Goal: Book appointment/travel/reservation

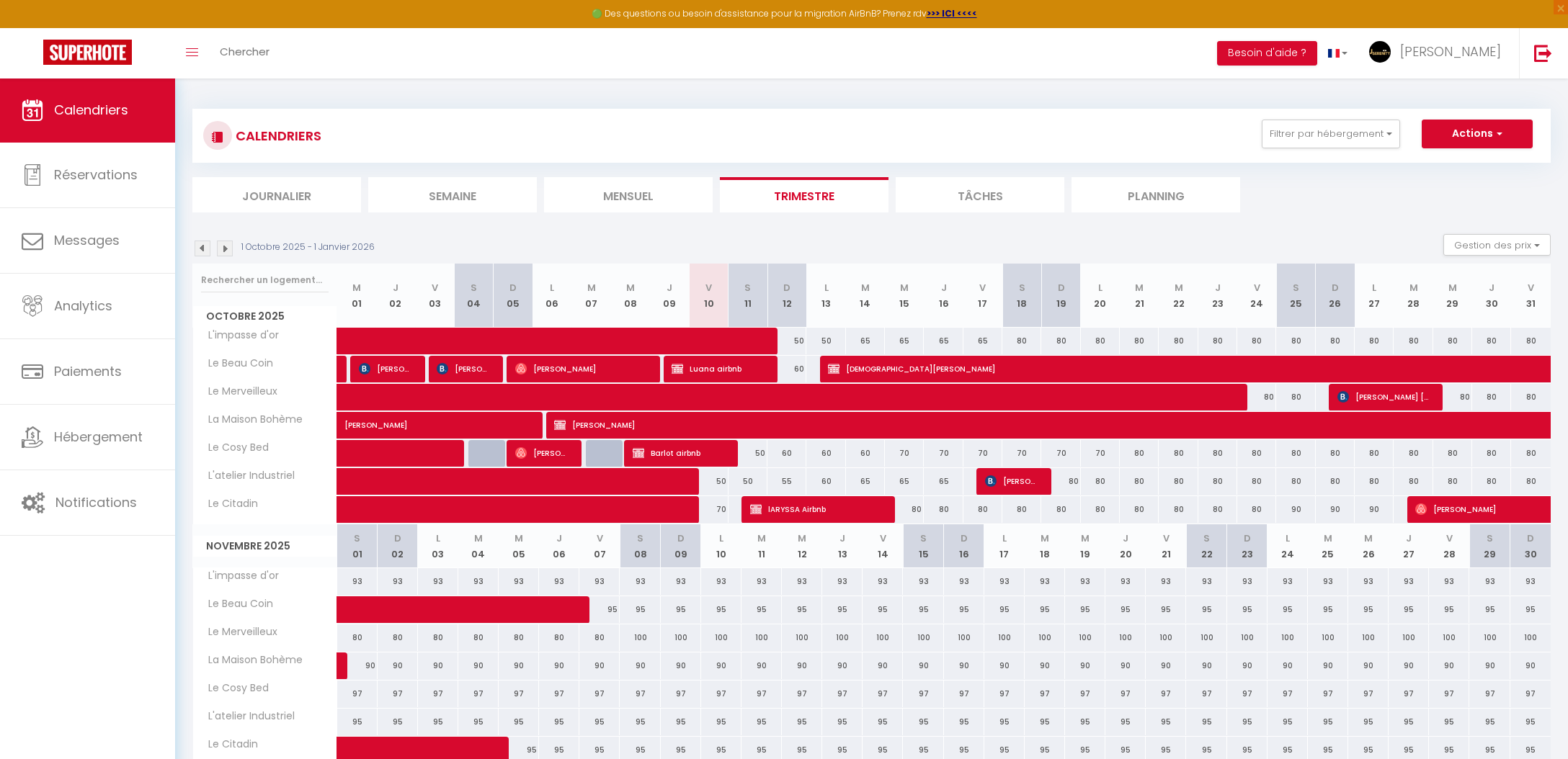
click at [1500, 136] on span "button" at bounding box center [1498, 133] width 9 height 14
click at [1450, 162] on link "Nouvelle réservation" at bounding box center [1462, 167] width 125 height 22
select select
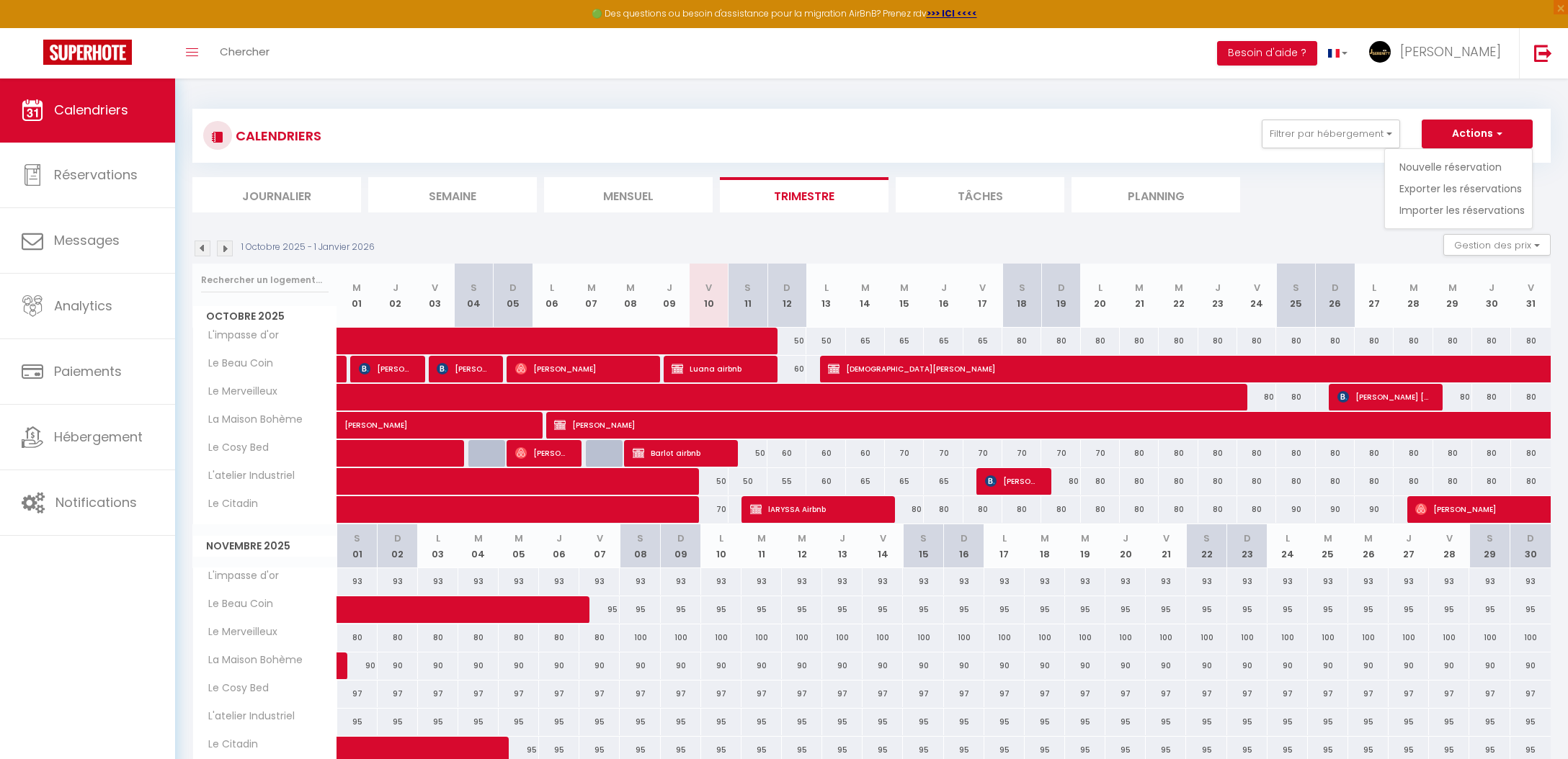
select select
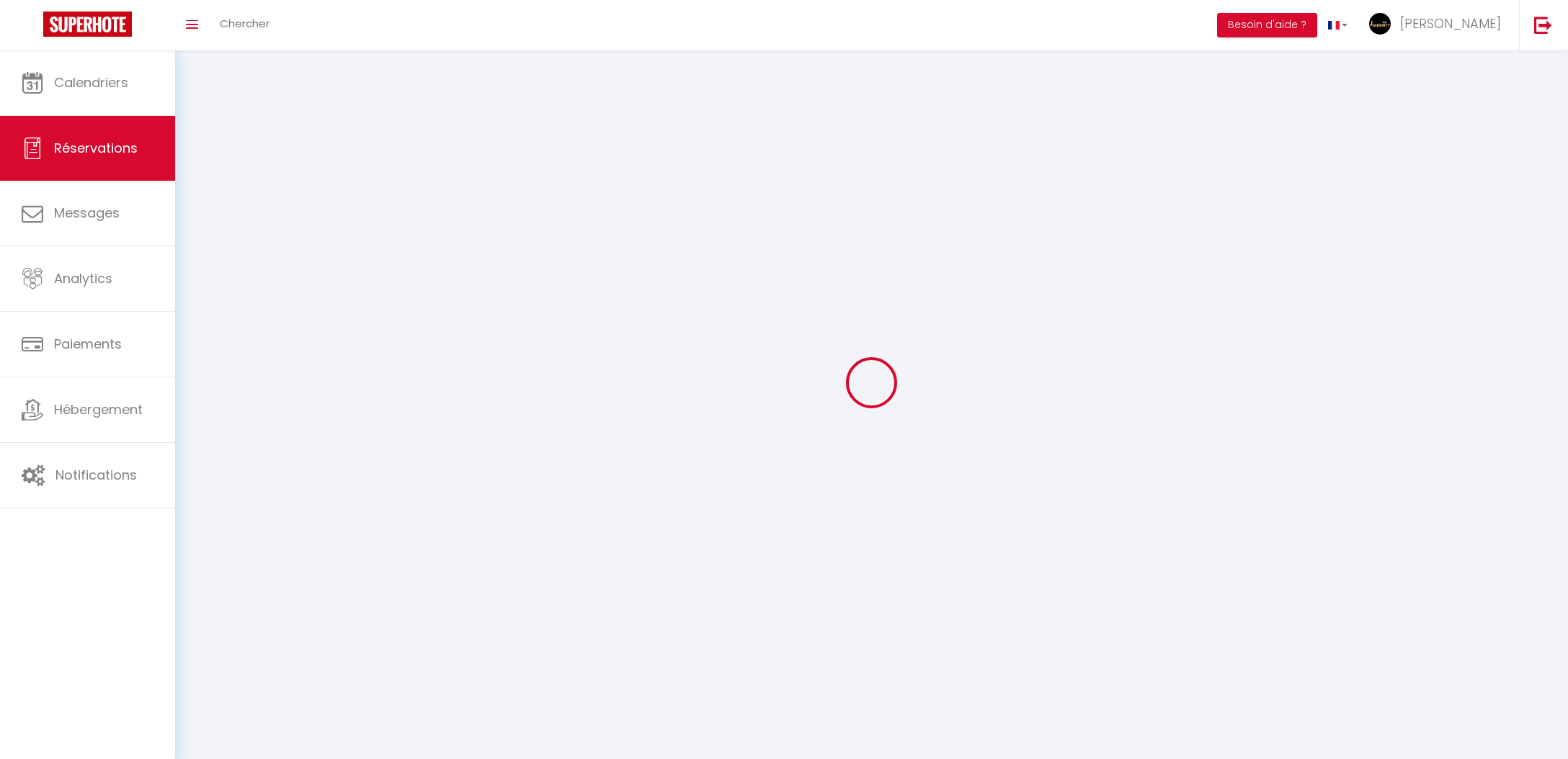
select select
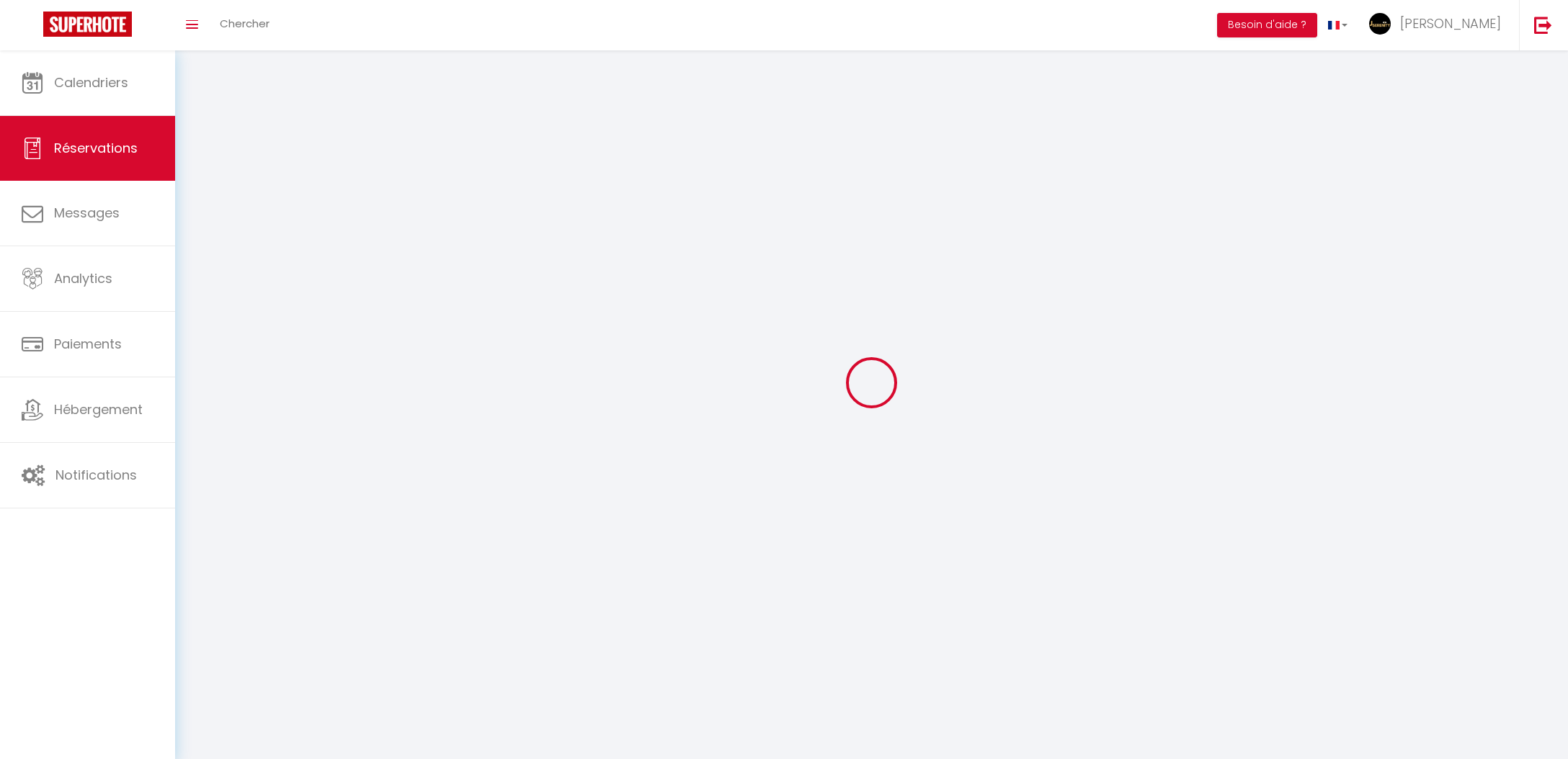
select select
checkbox input "false"
select select
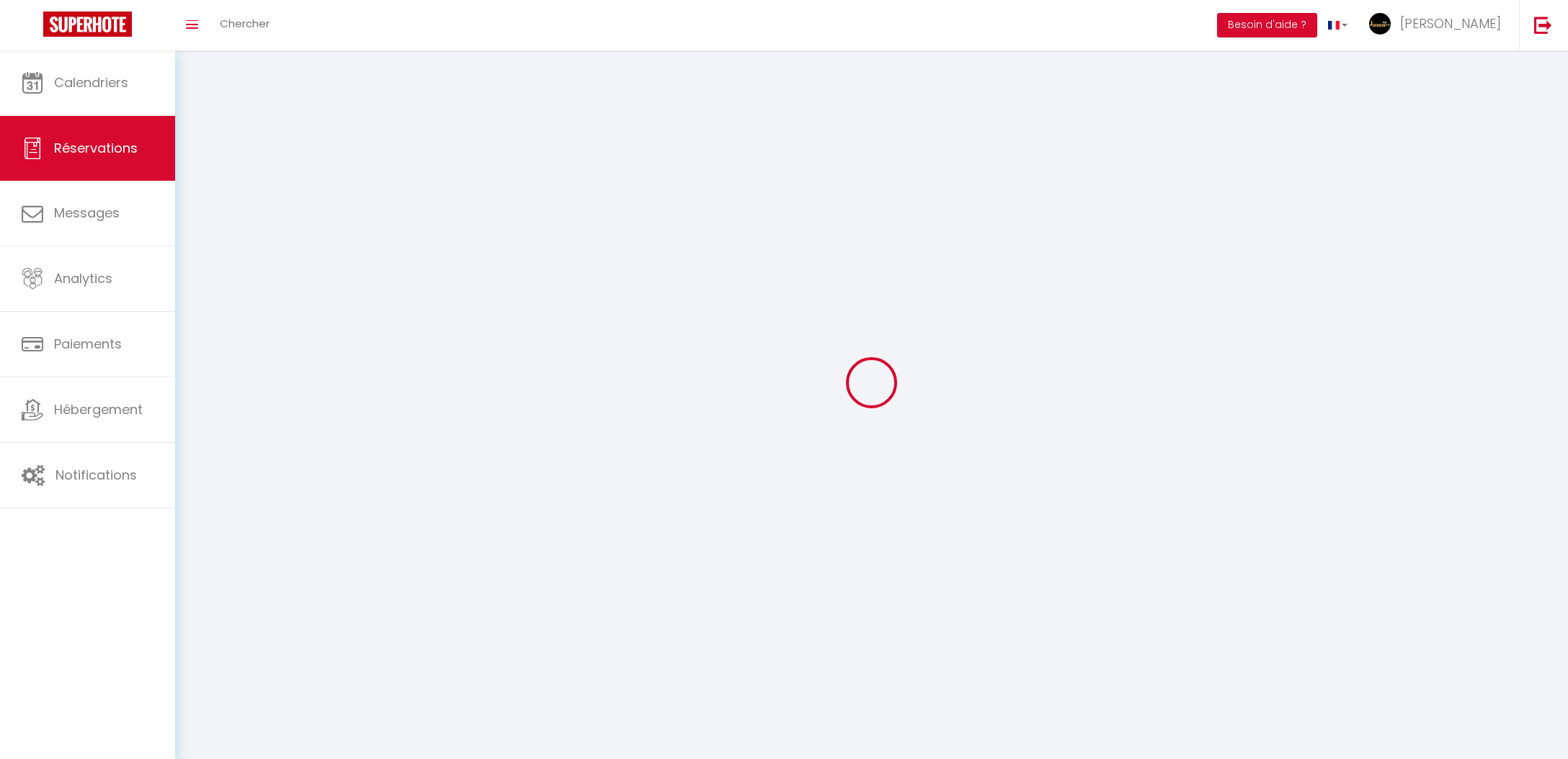
select select
checkbox input "false"
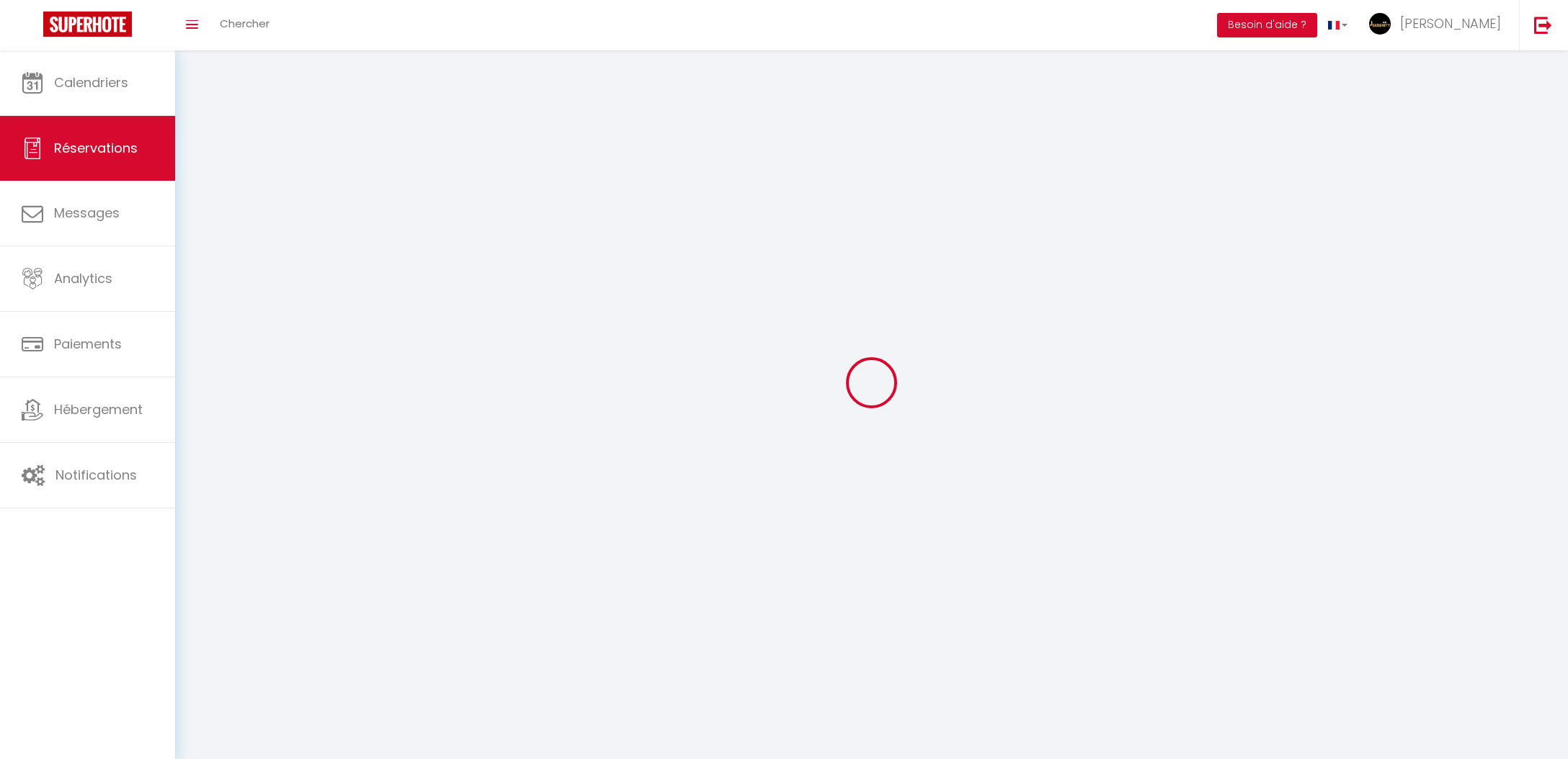
select select
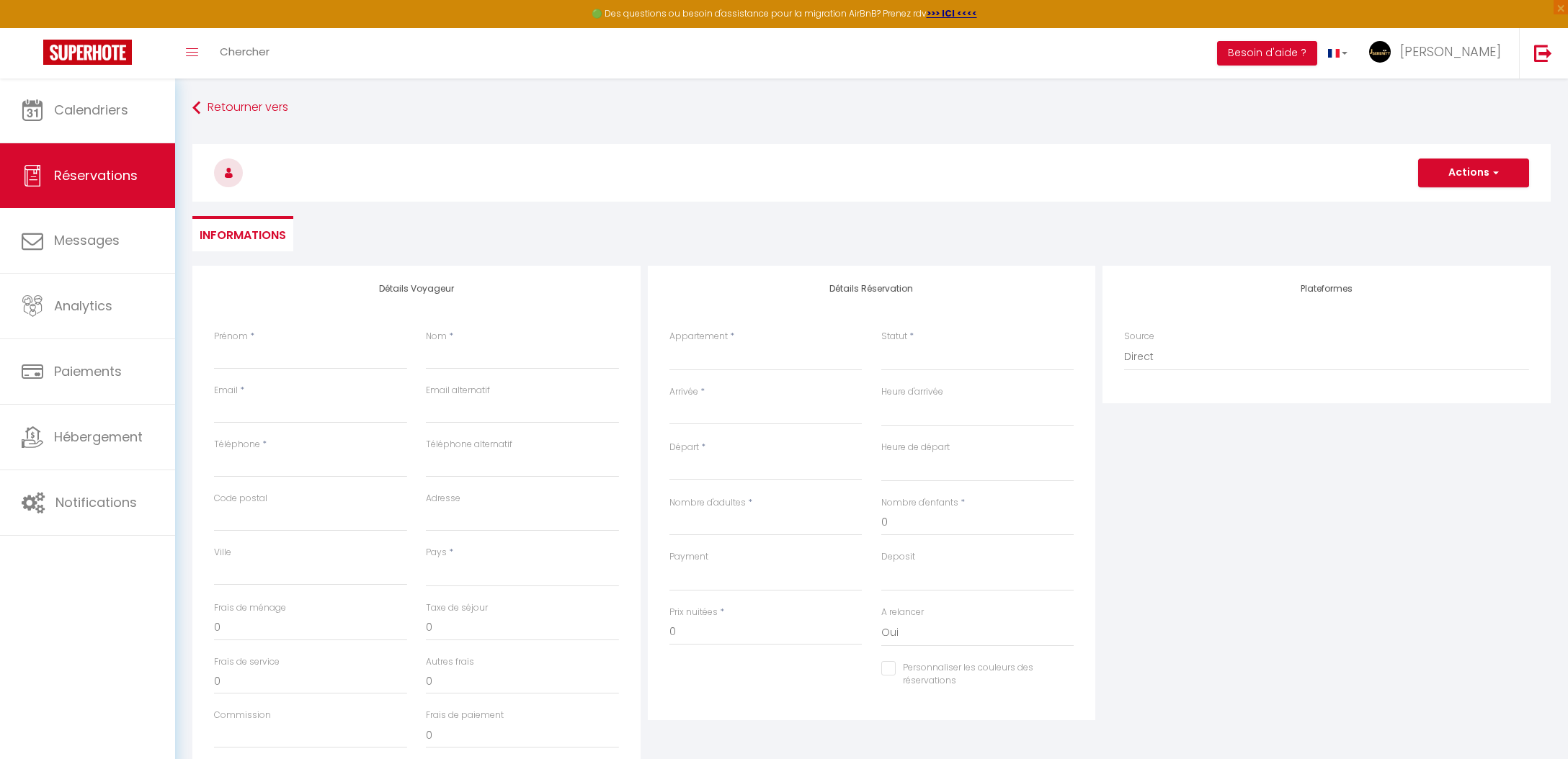
select select
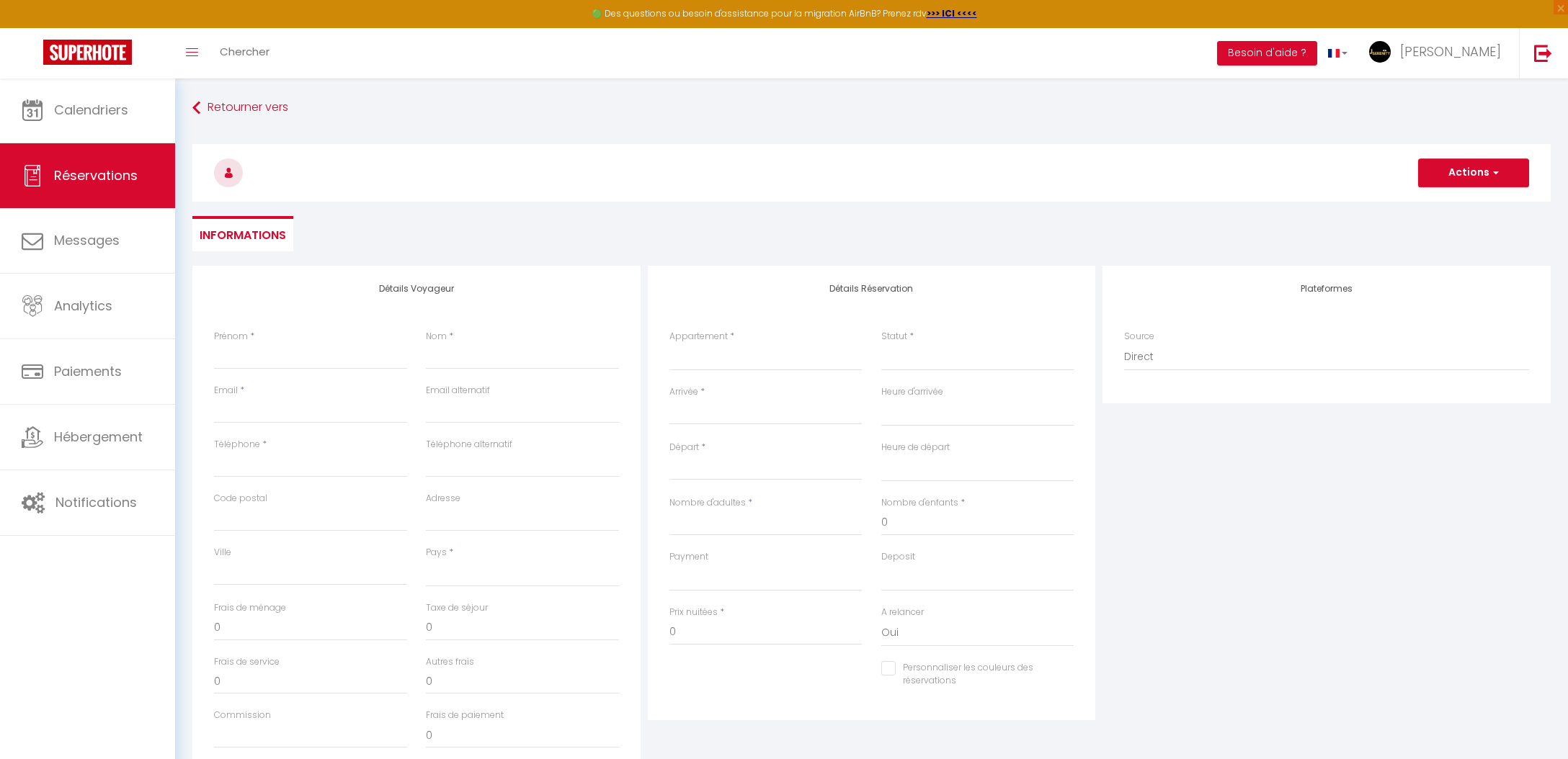
checkbox input "false"
select select
type input "r"
select select
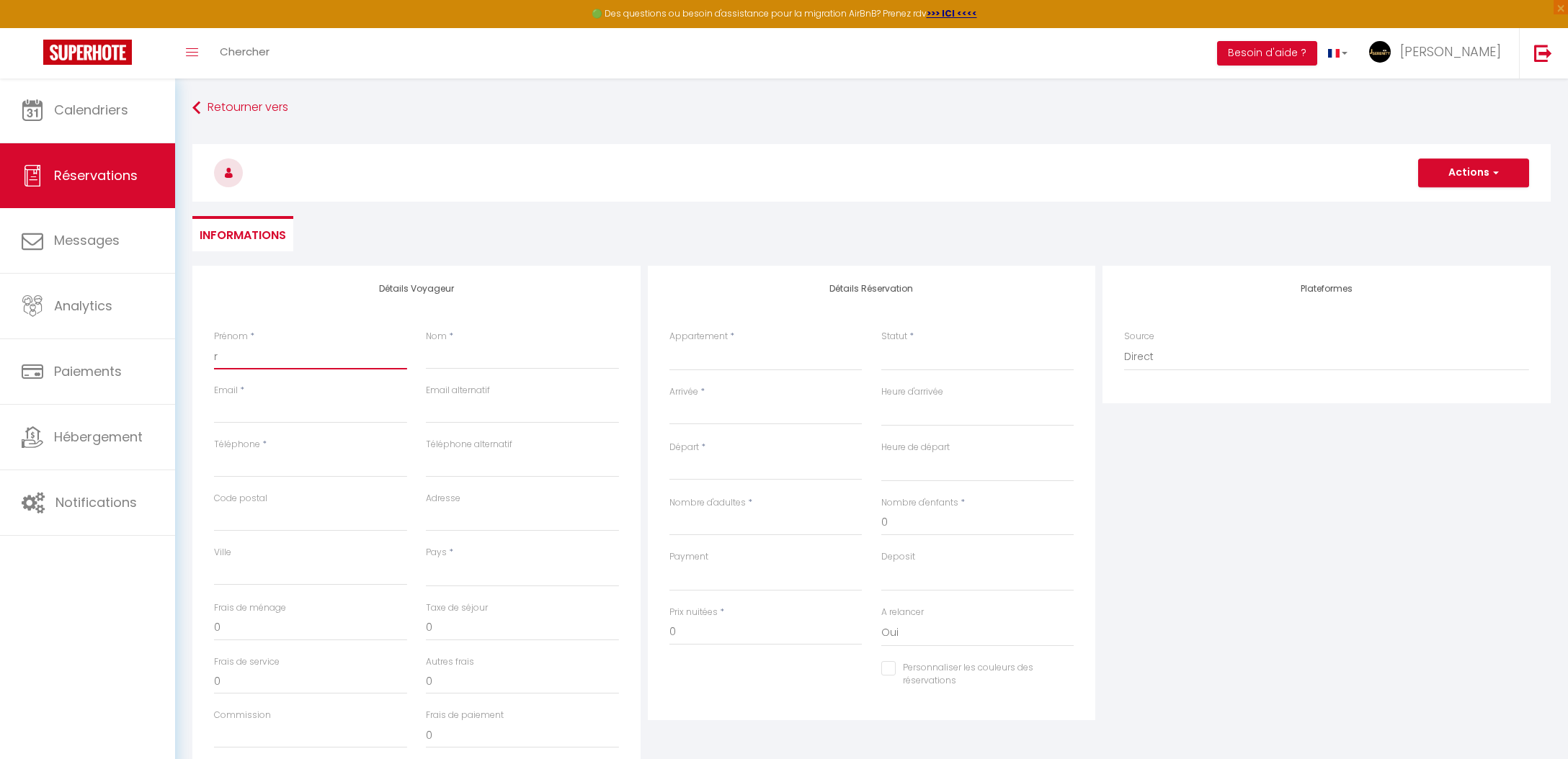
select select
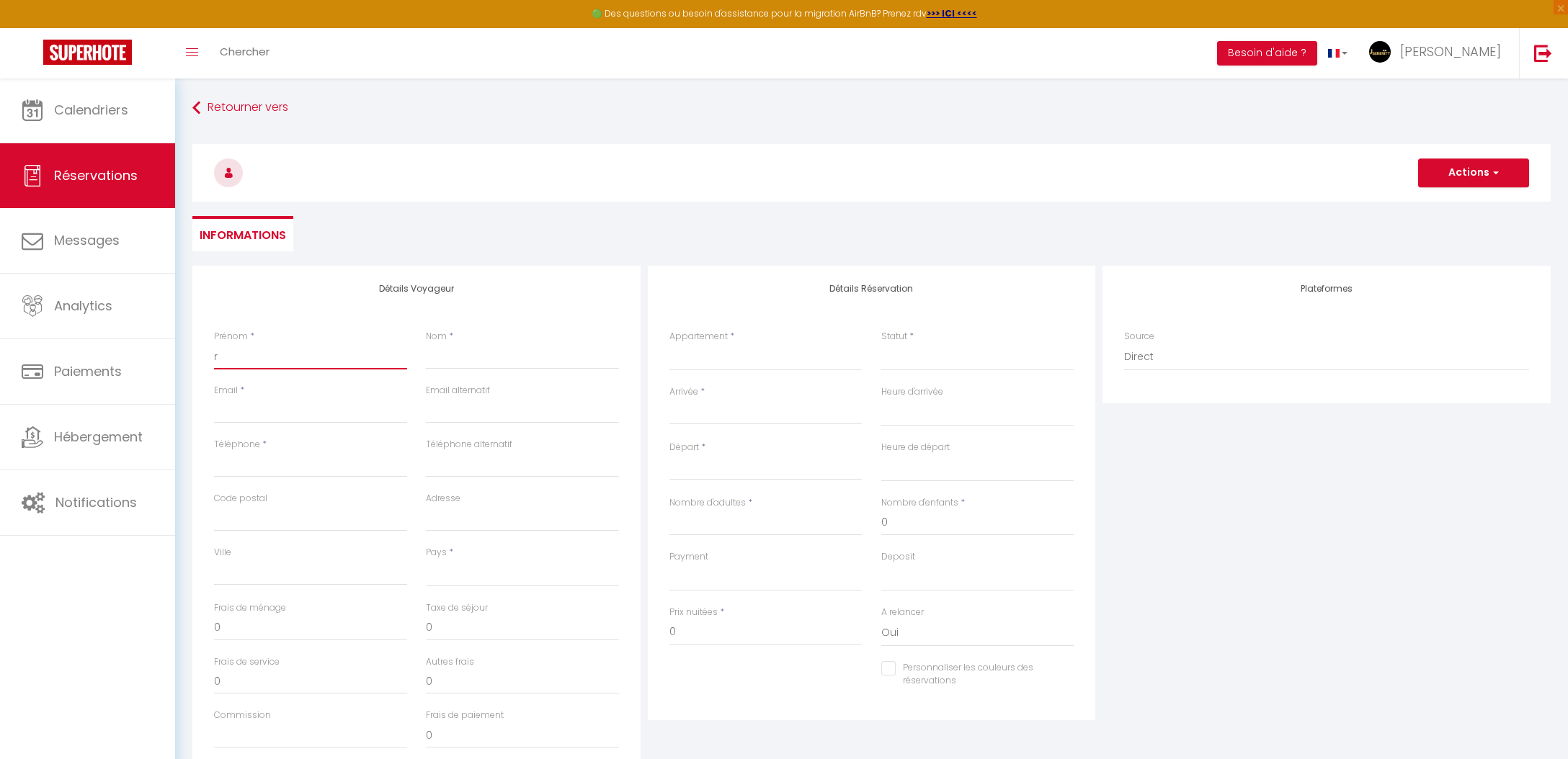
select select
checkbox input "false"
type input "re"
select select
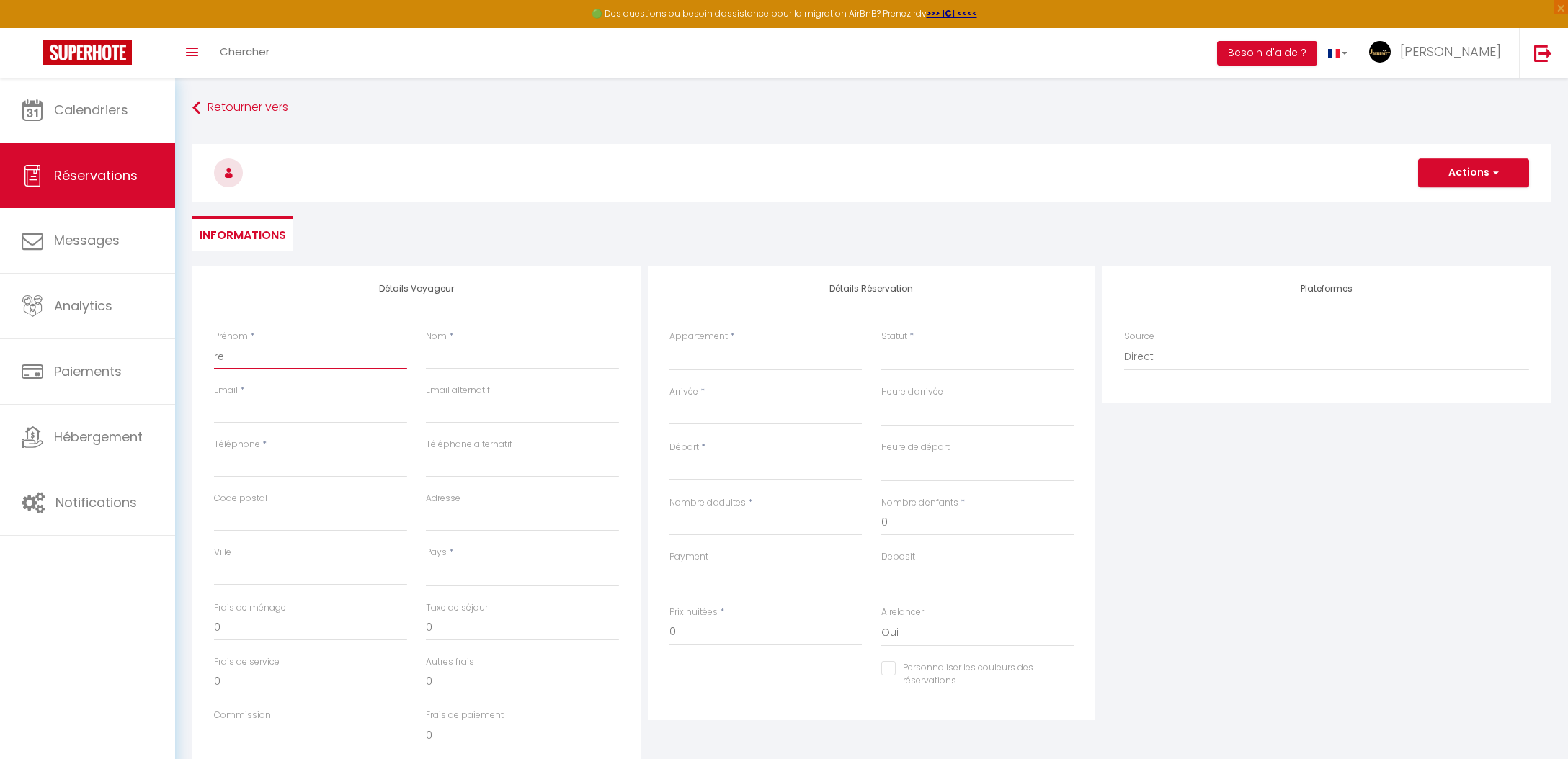
select select
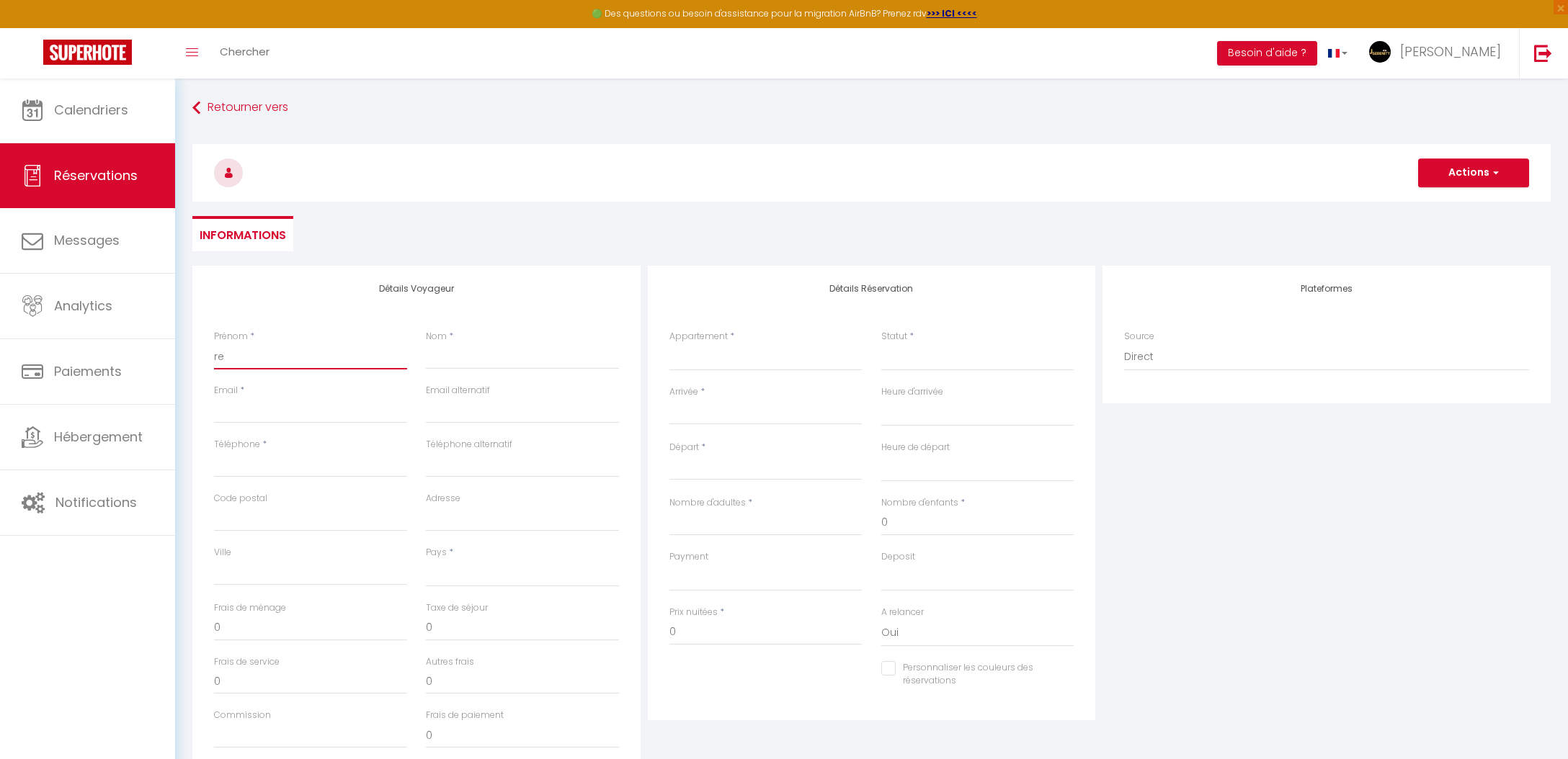
checkbox input "false"
type input "rec"
select select
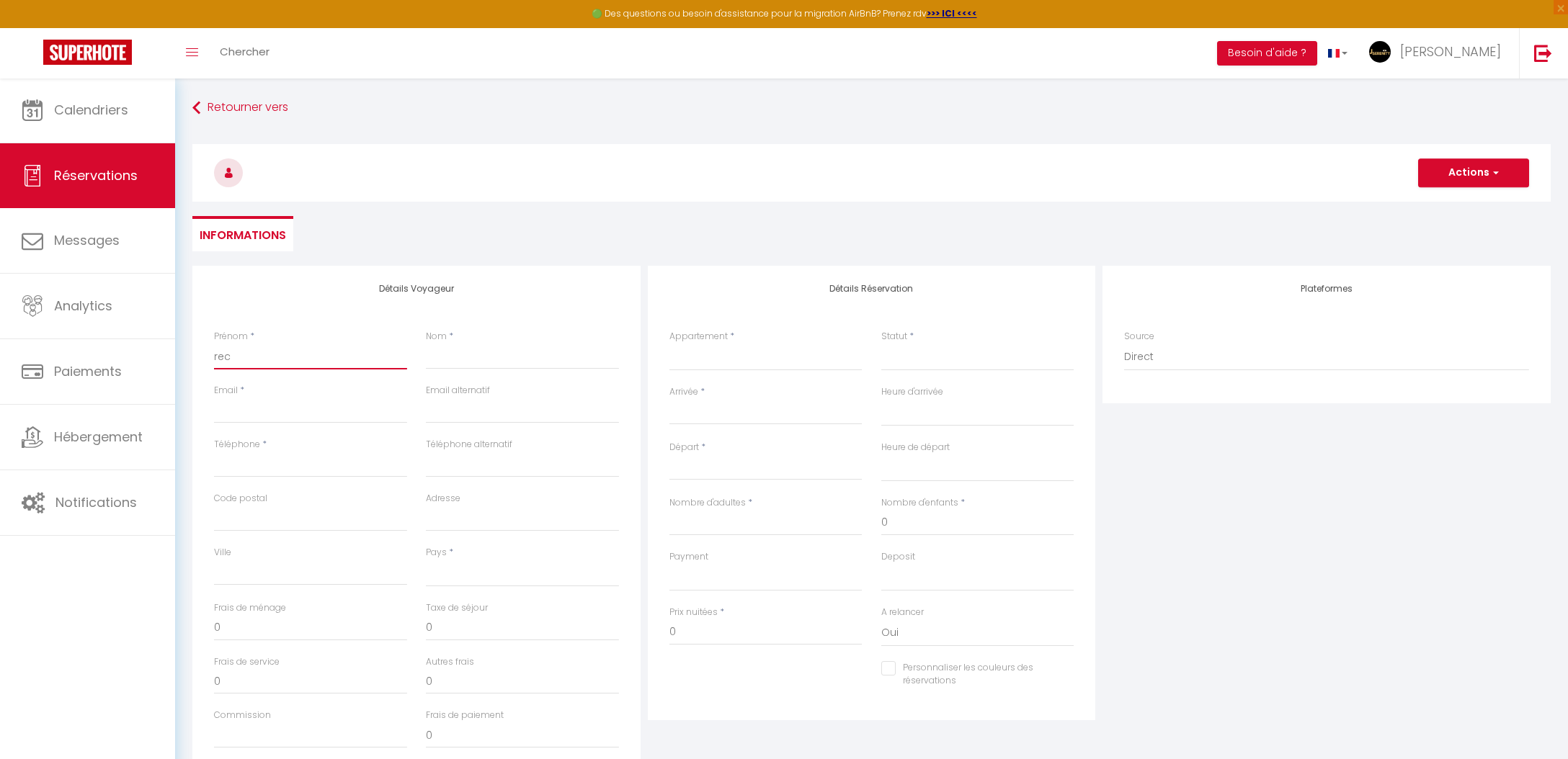
select select
checkbox input "false"
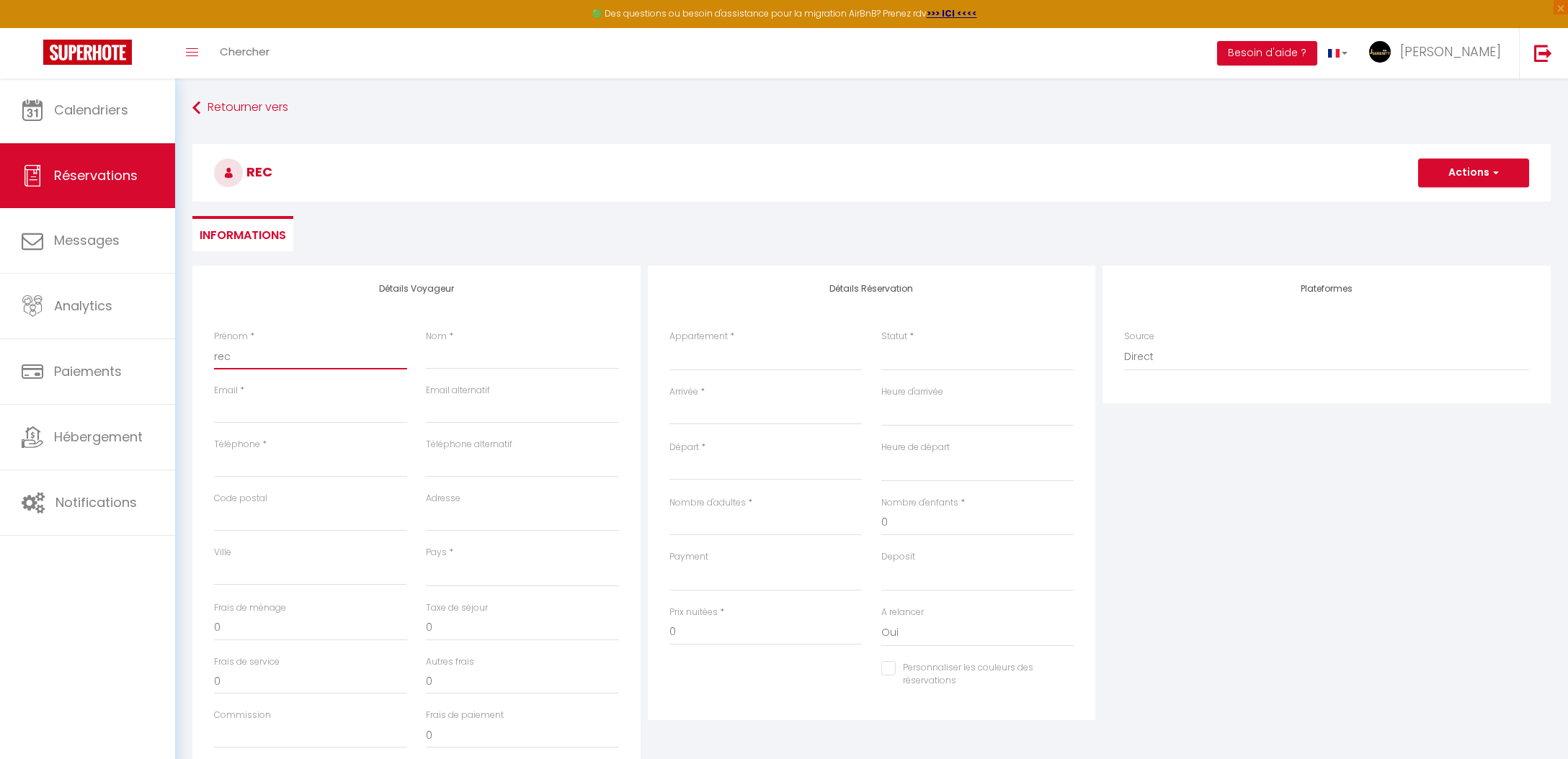
type input "rece"
select select
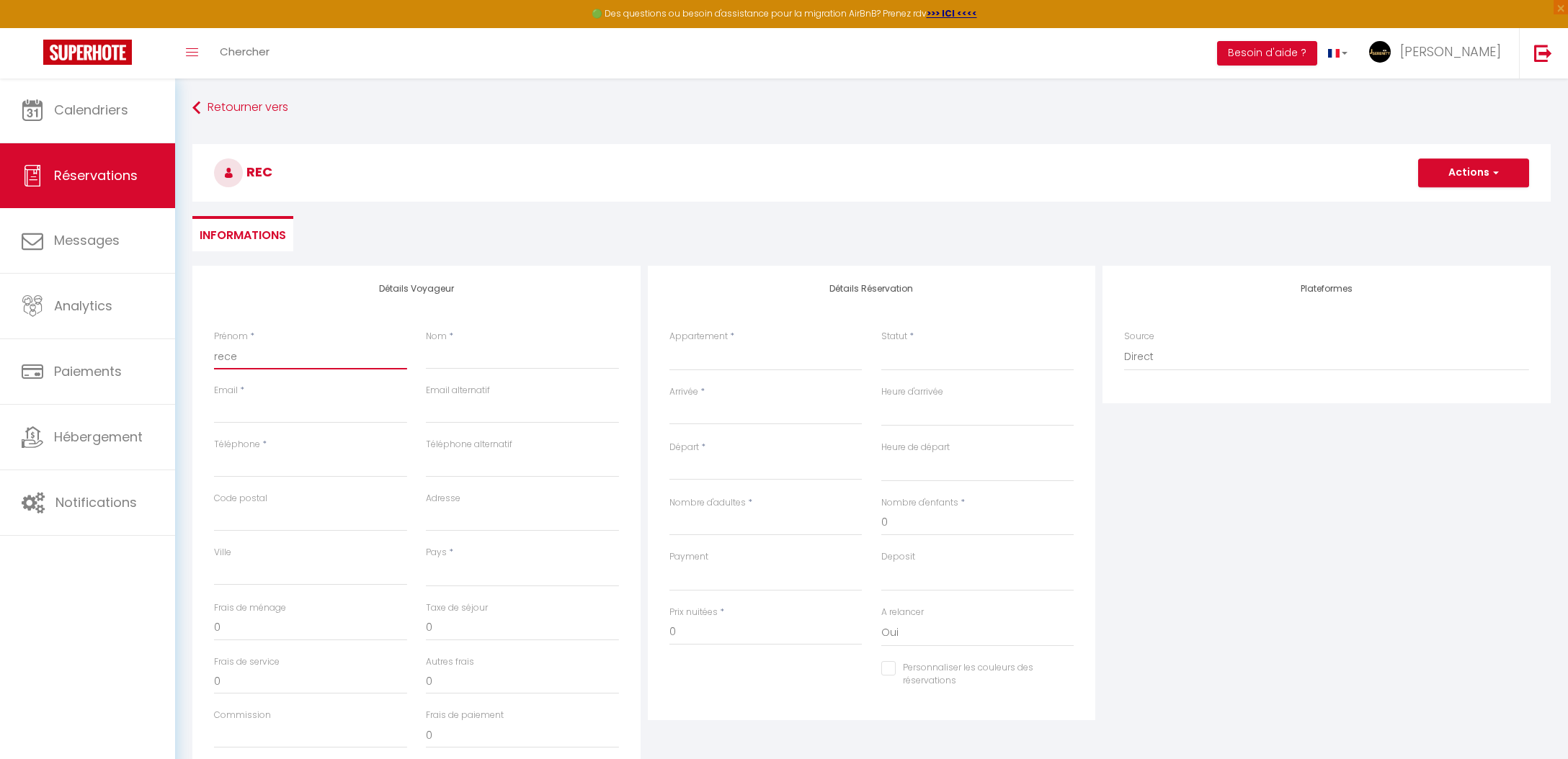
select select
checkbox input "false"
type input "recep"
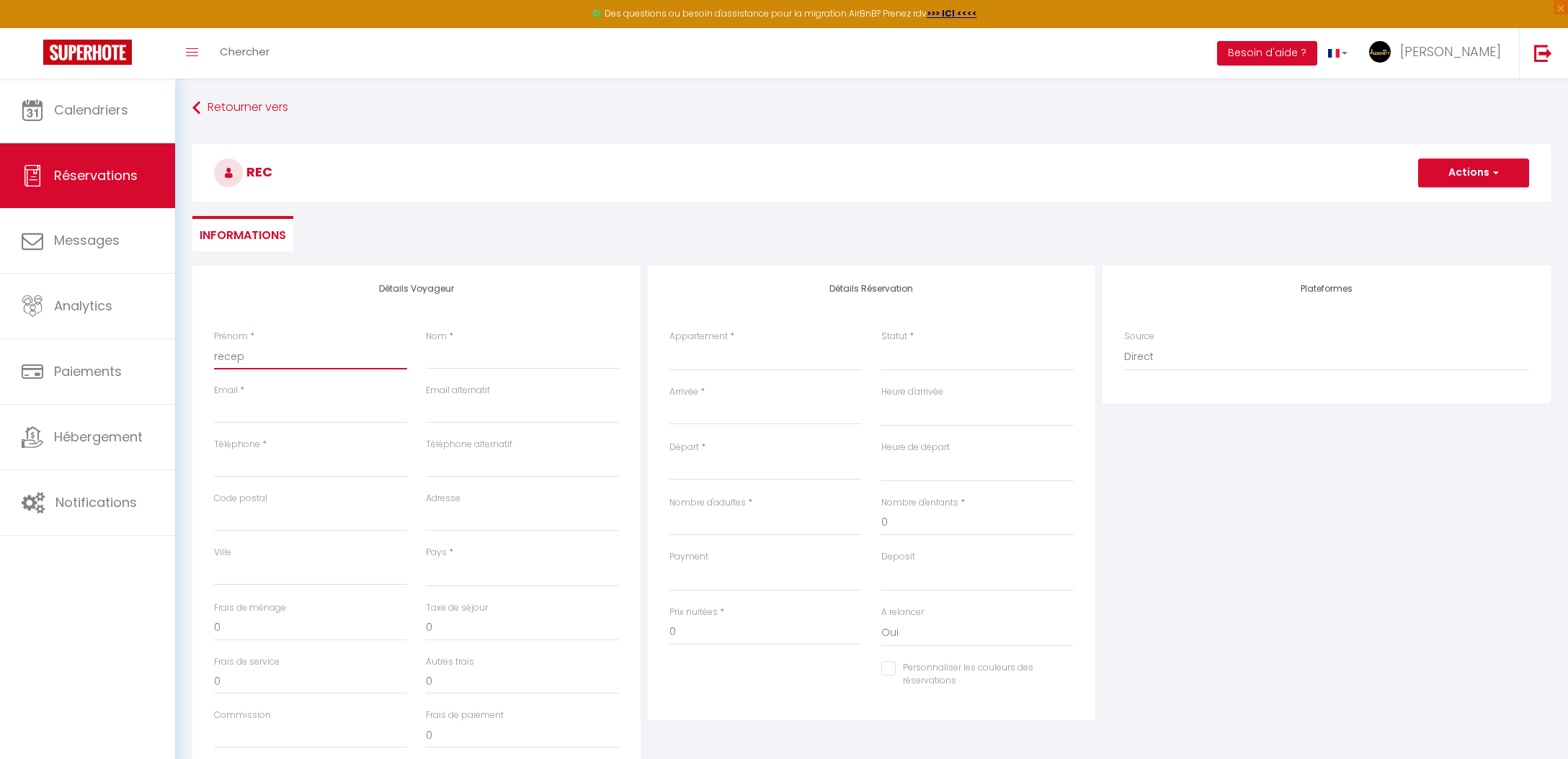
select select
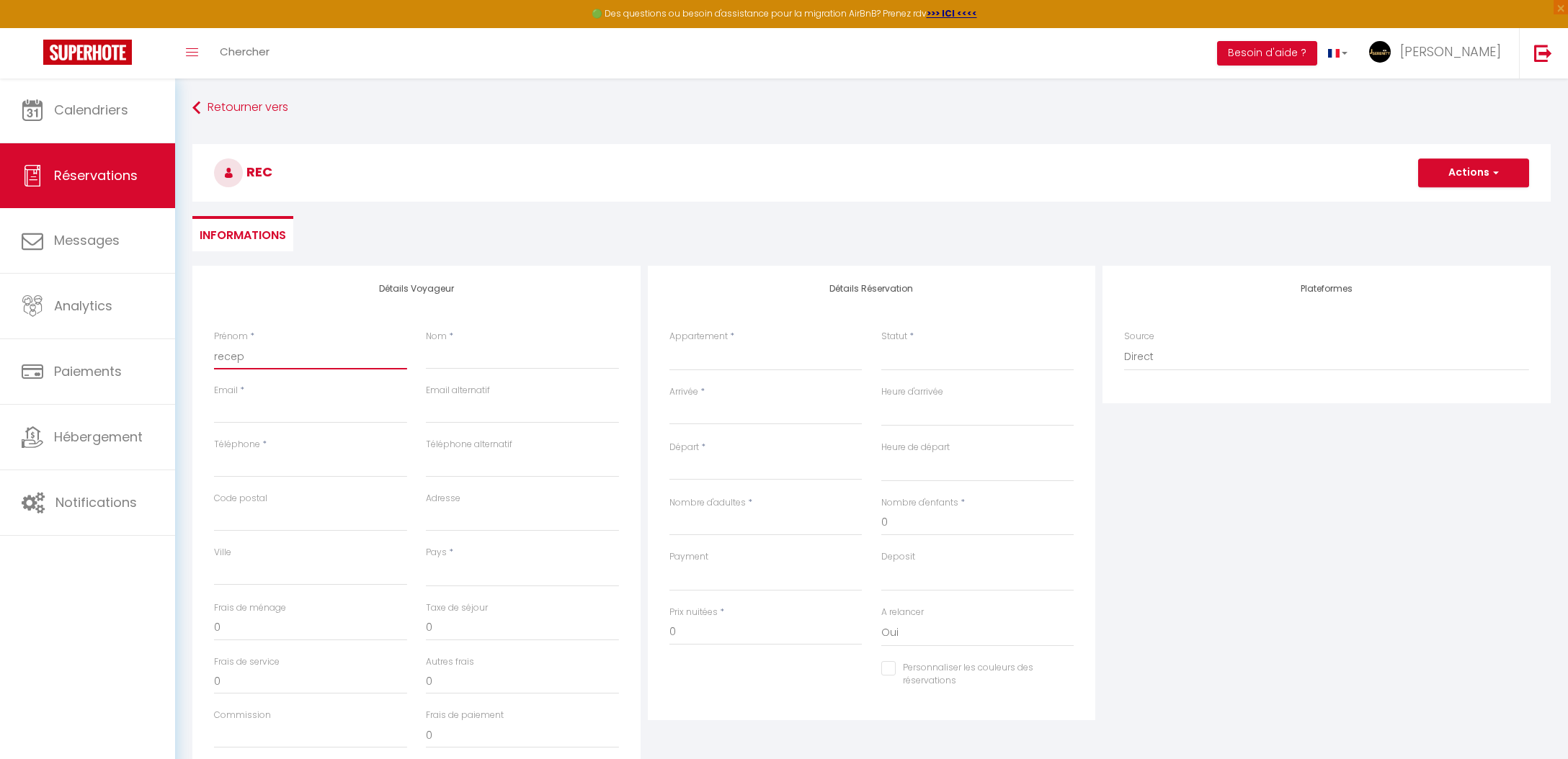
select select
checkbox input "false"
type input "recep"
type input "a"
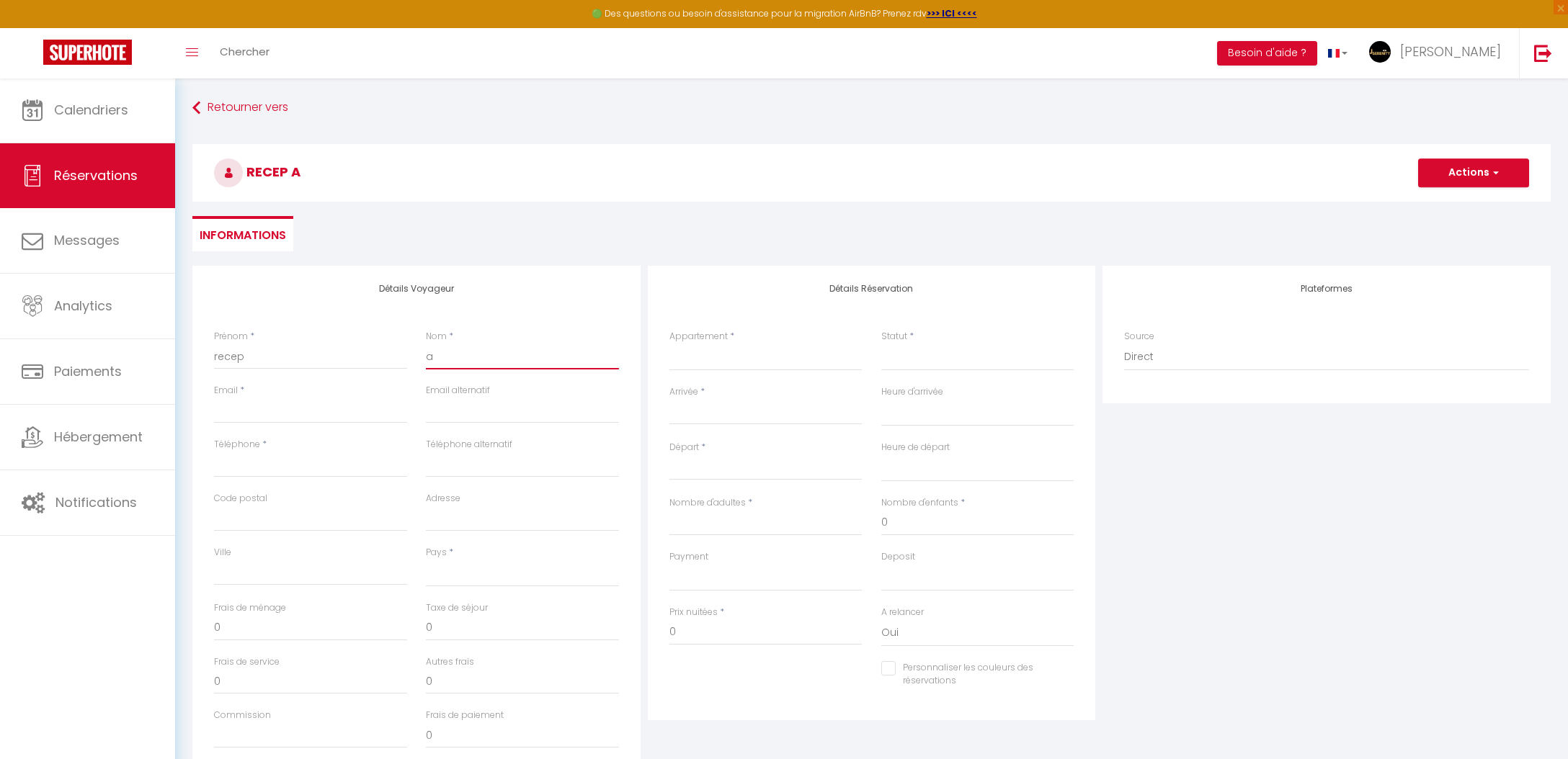
select select
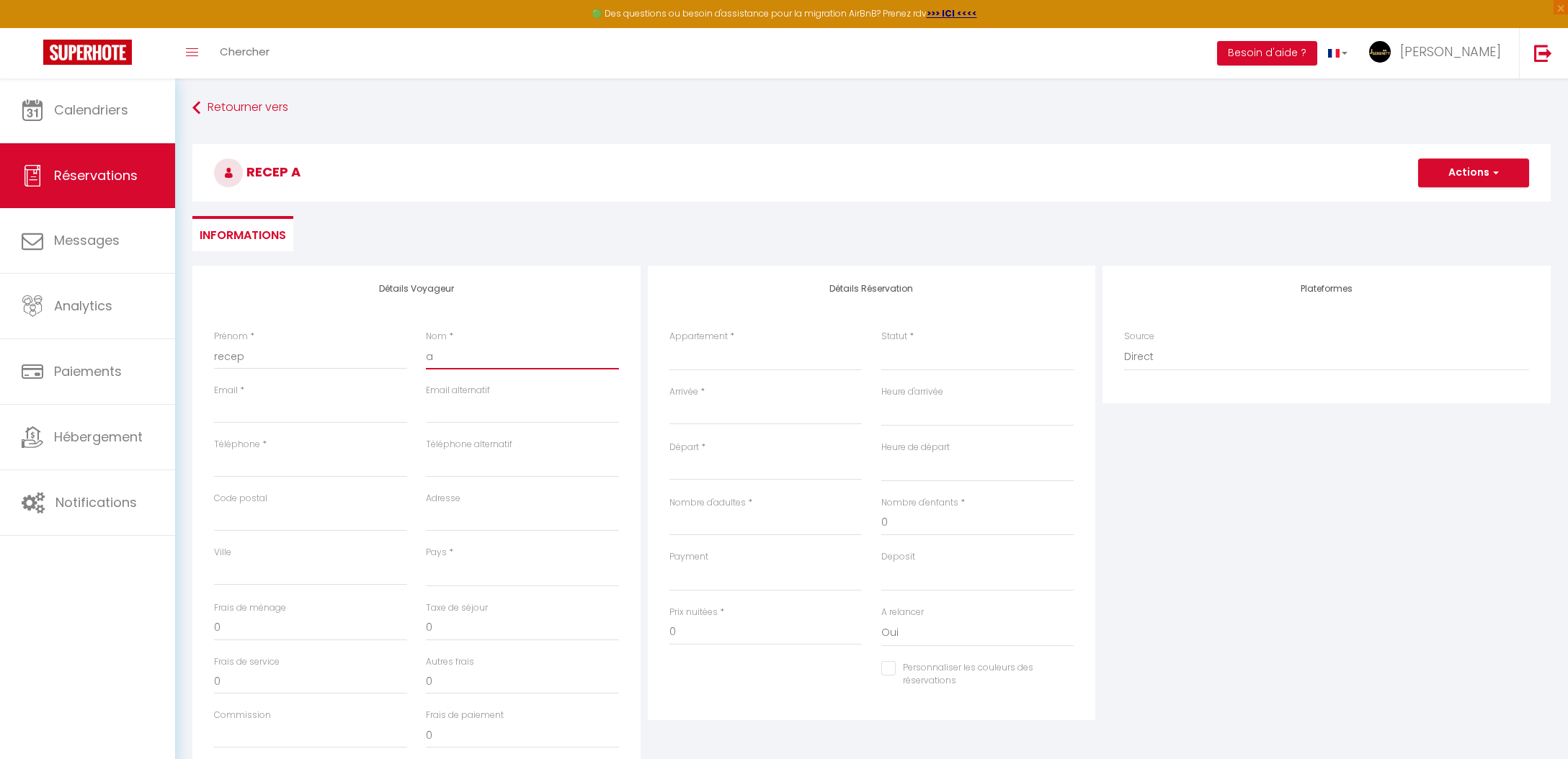
select select
checkbox input "false"
type input "ai"
select select
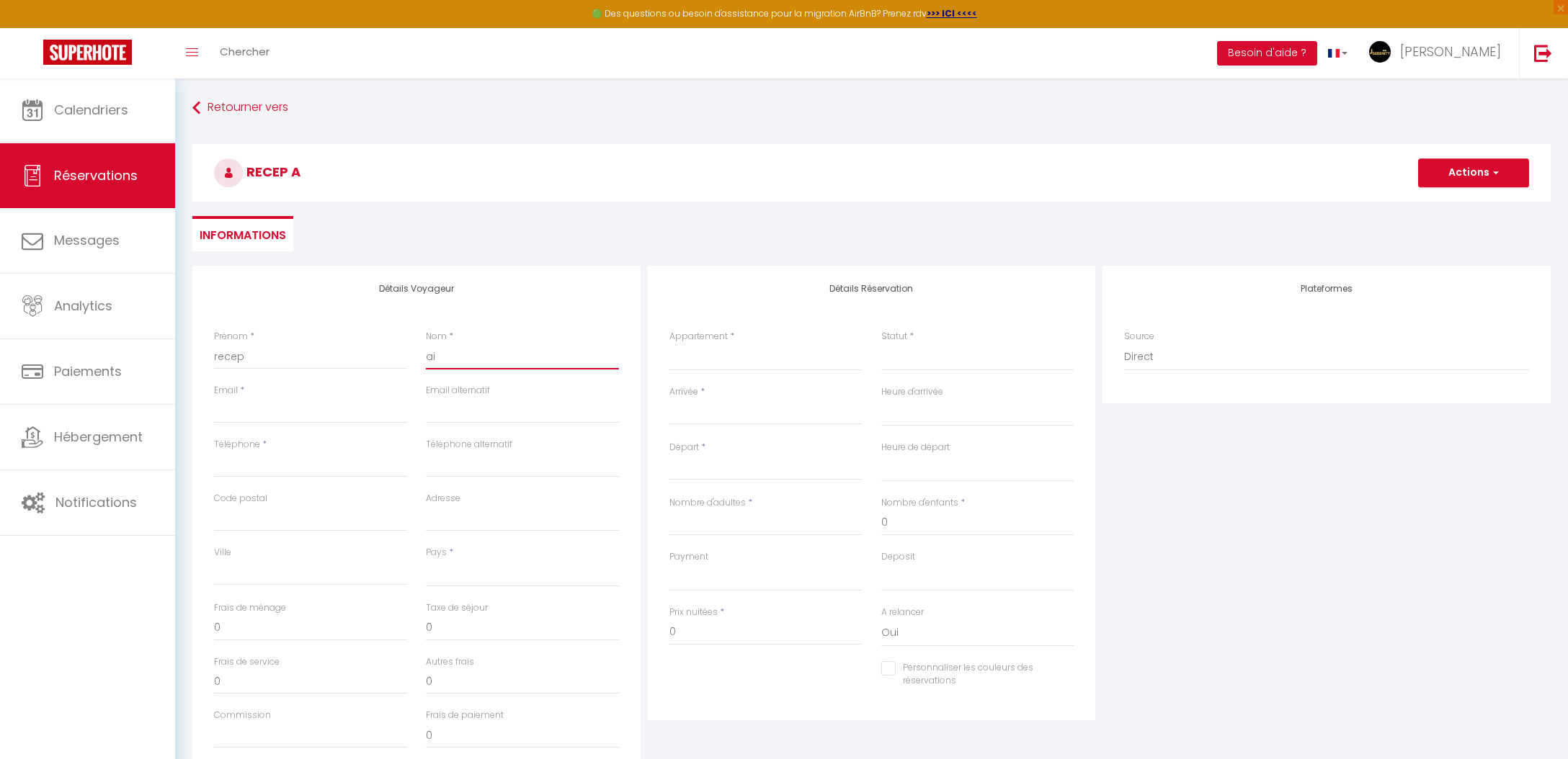
select select
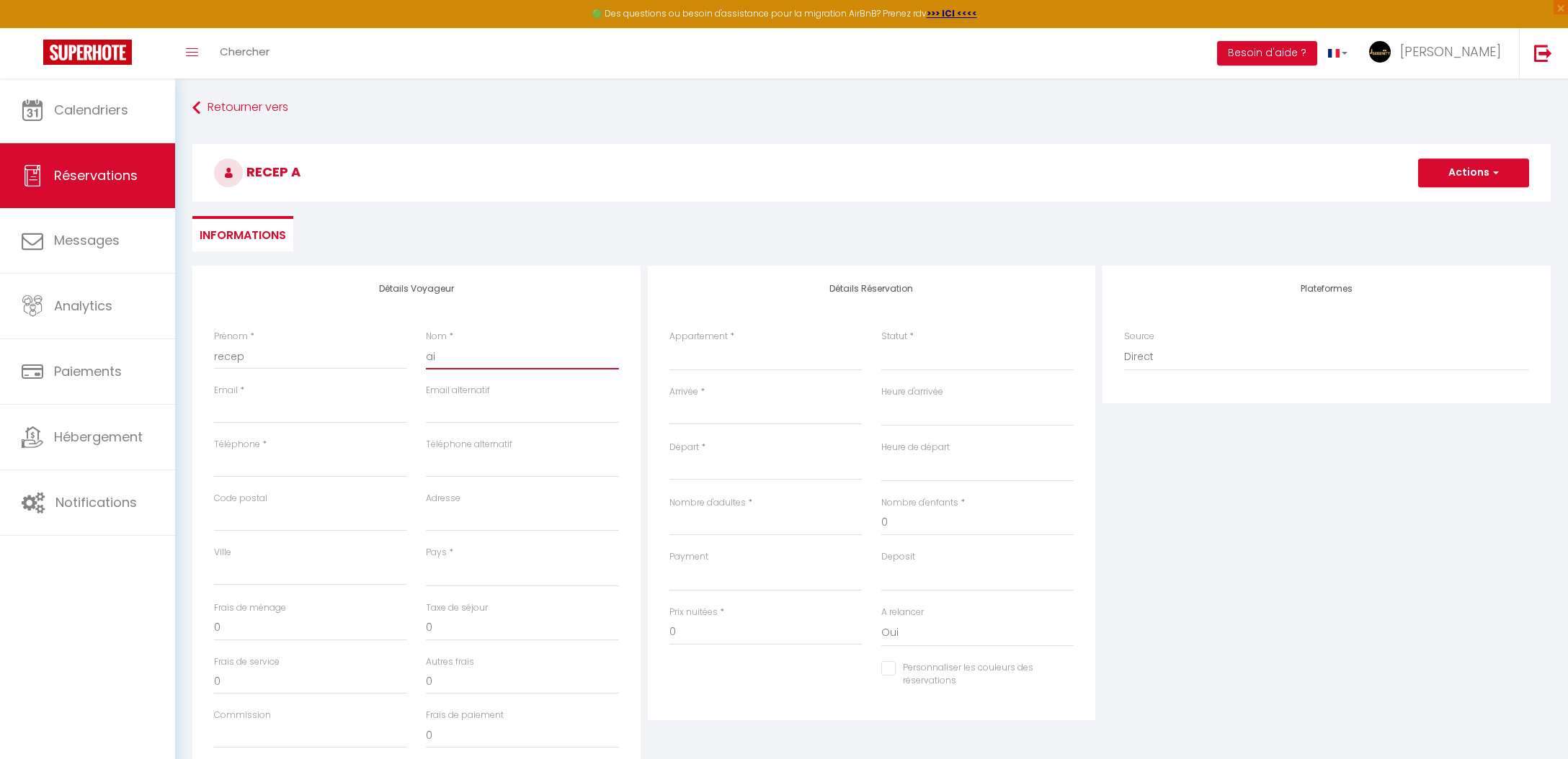
select select
checkbox input "false"
type input "air"
select select
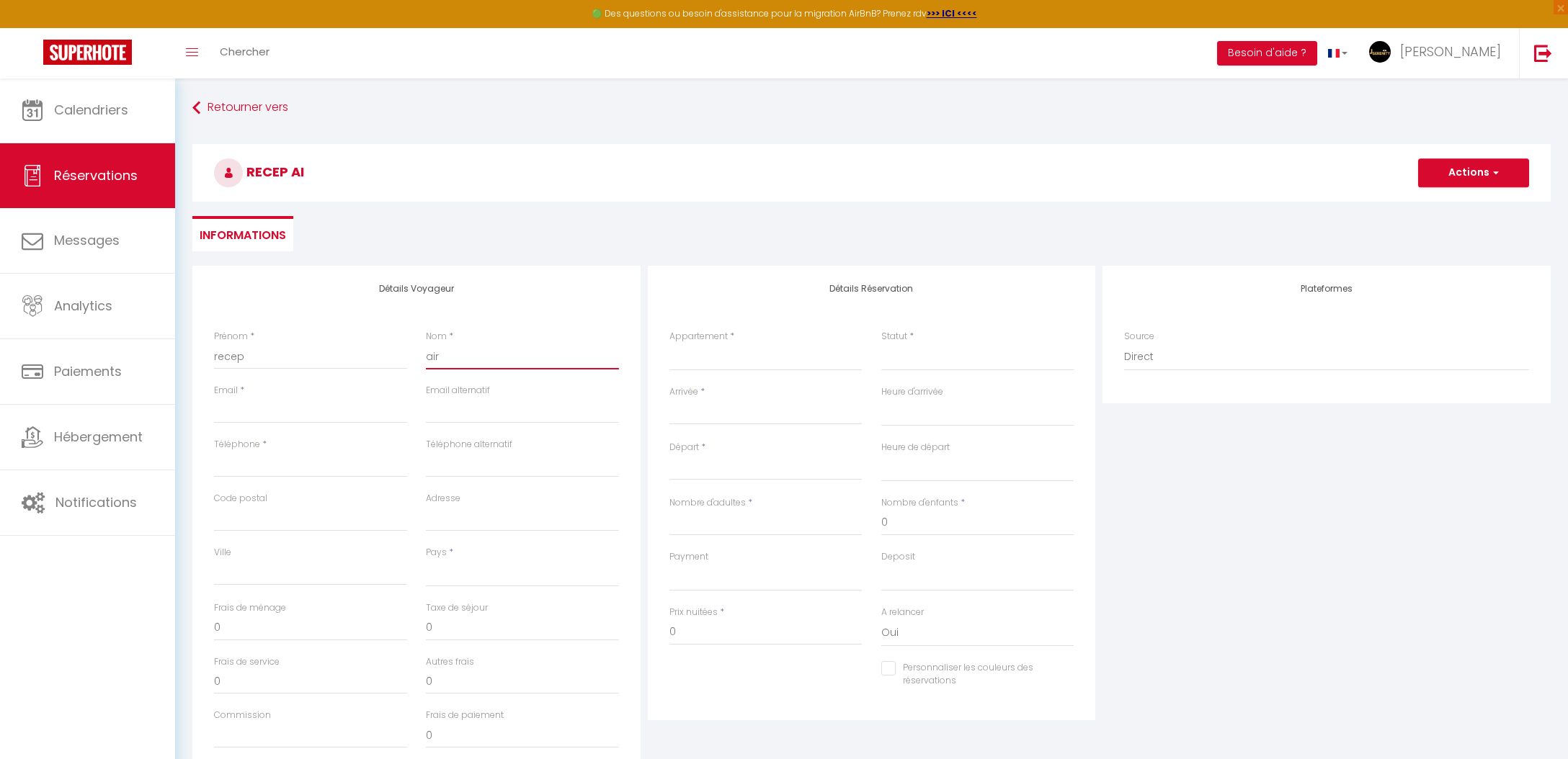
select select
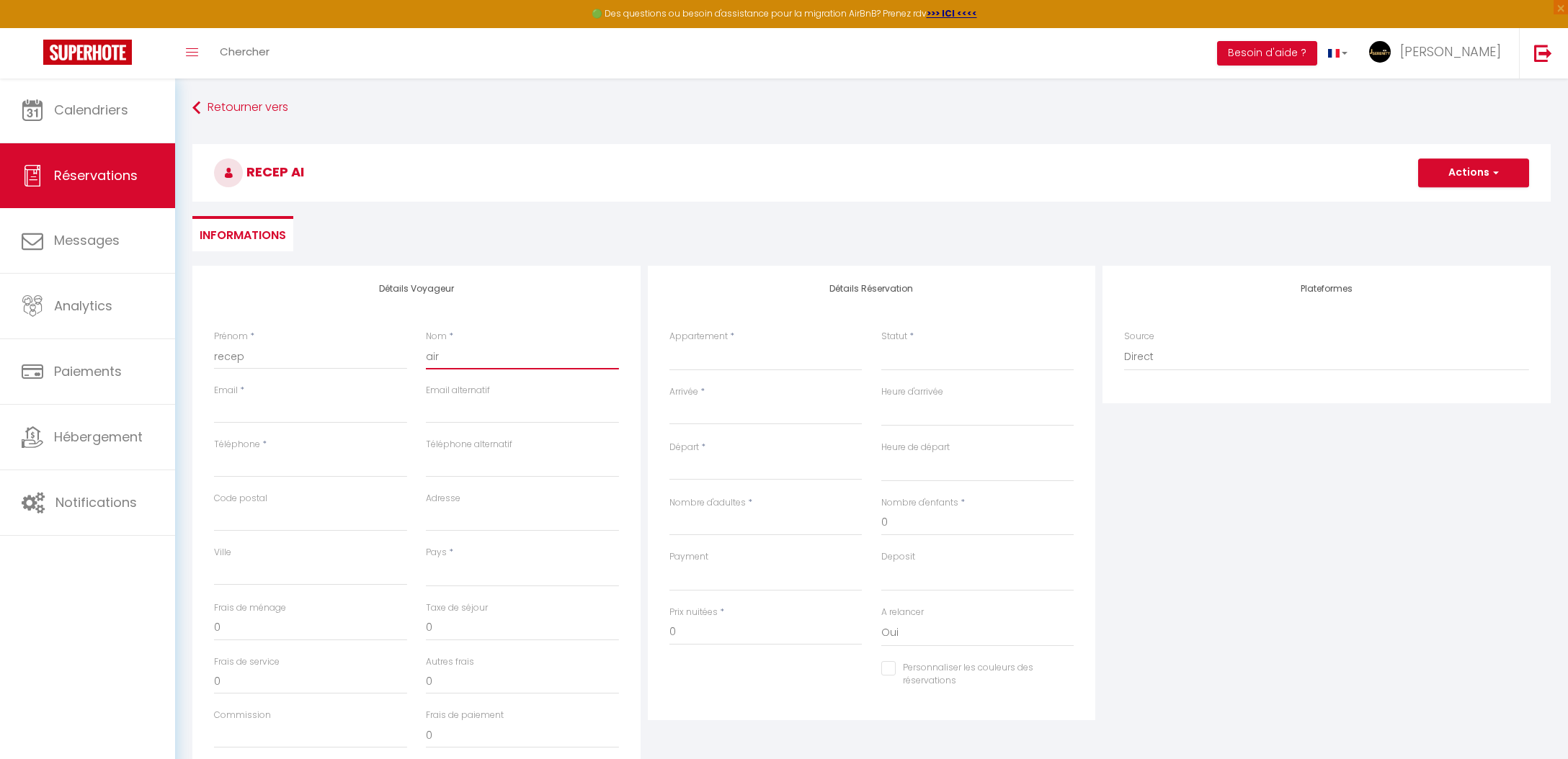
checkbox input "false"
type input "airb"
select select
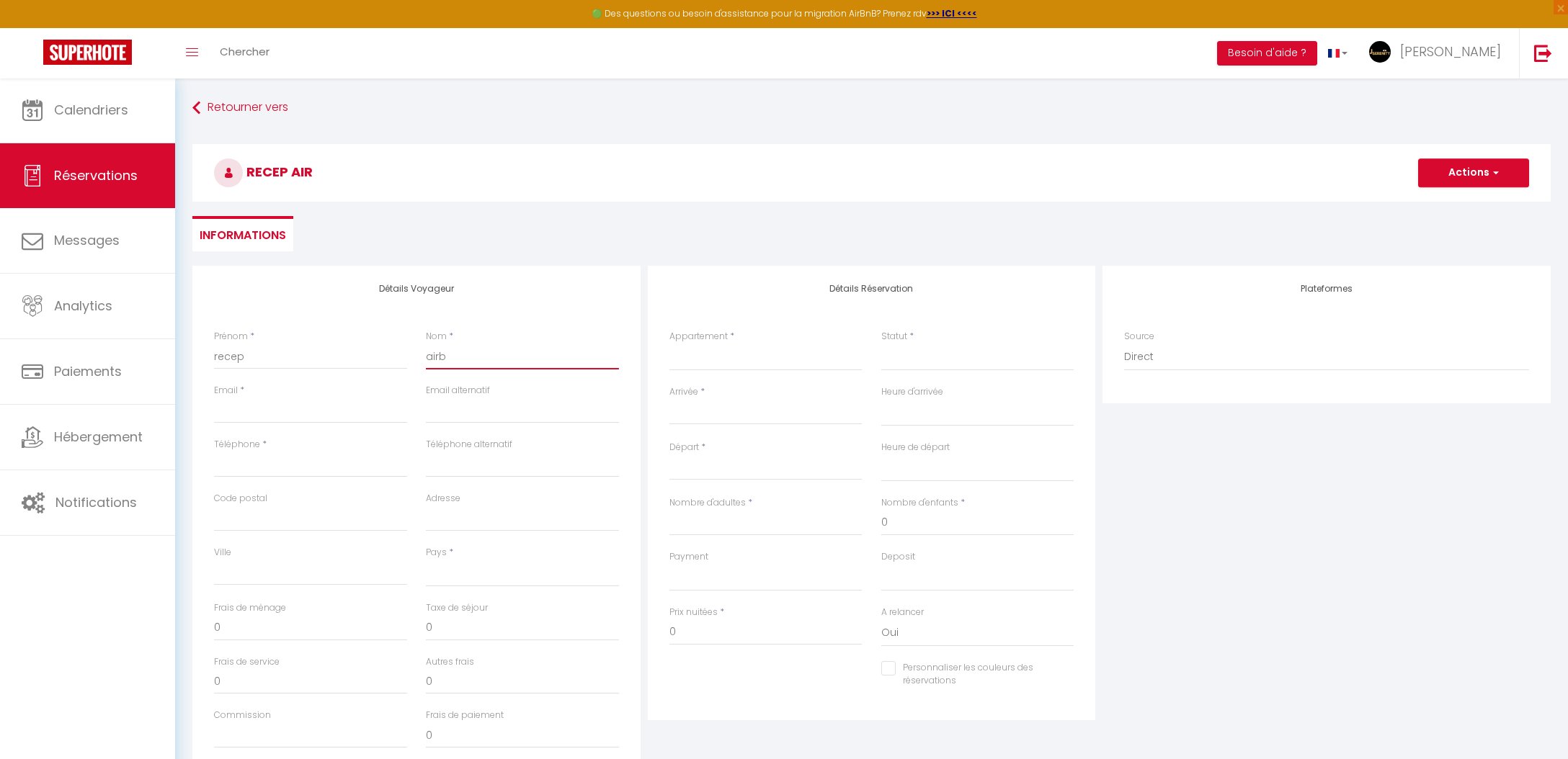
select select
checkbox input "false"
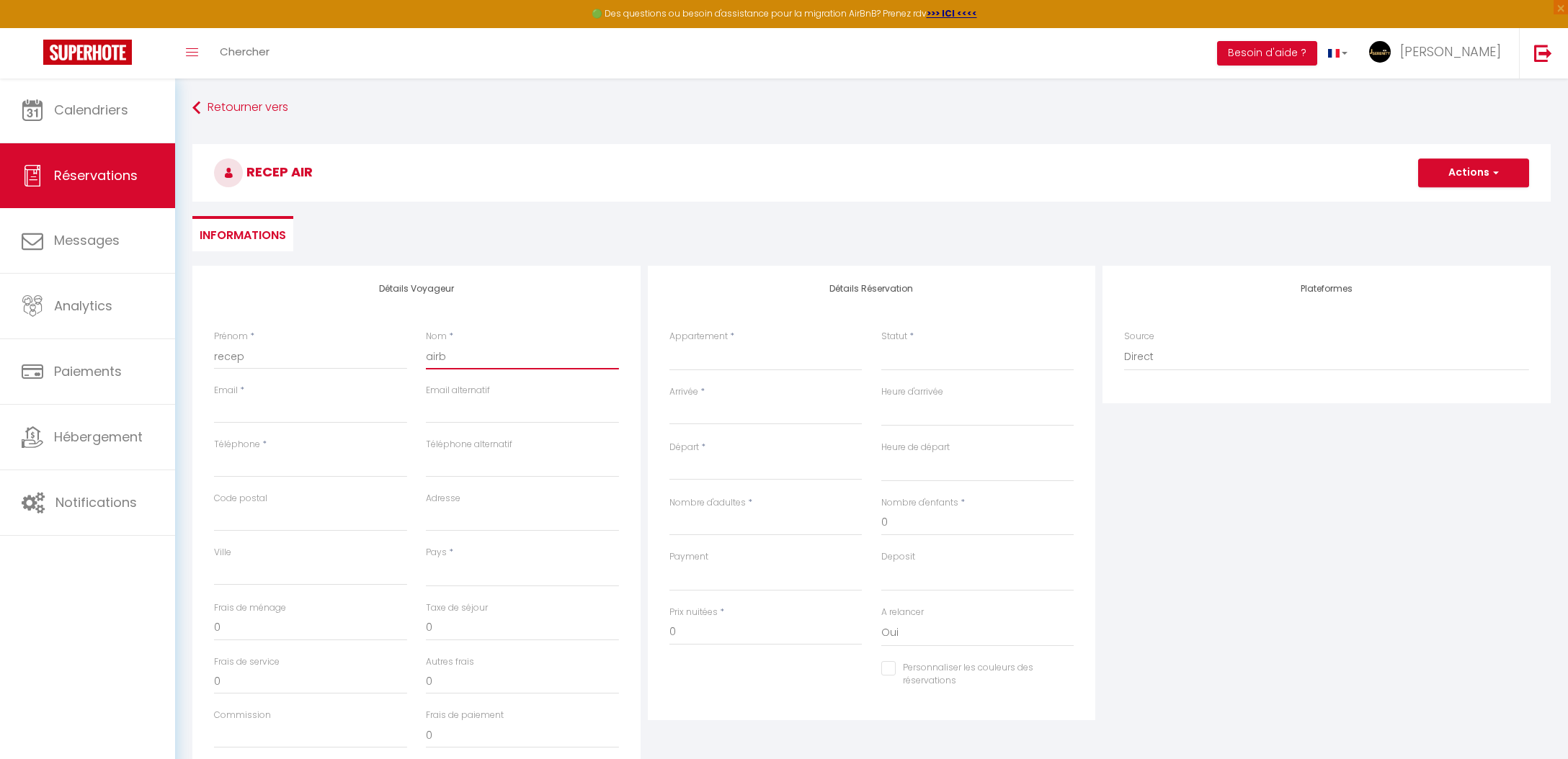
type input "airbn"
select select
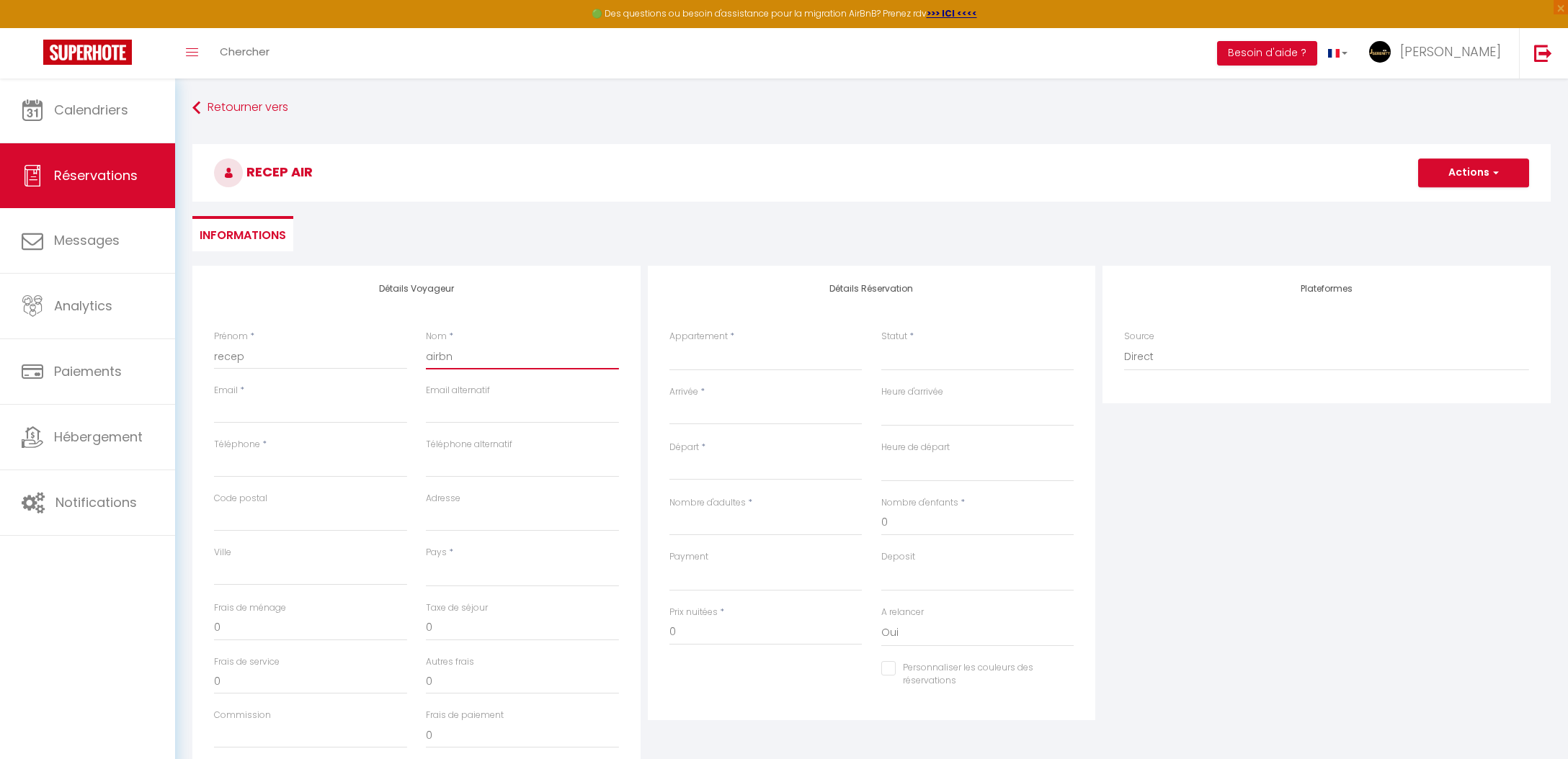
select select
checkbox input "false"
type input "airbnb"
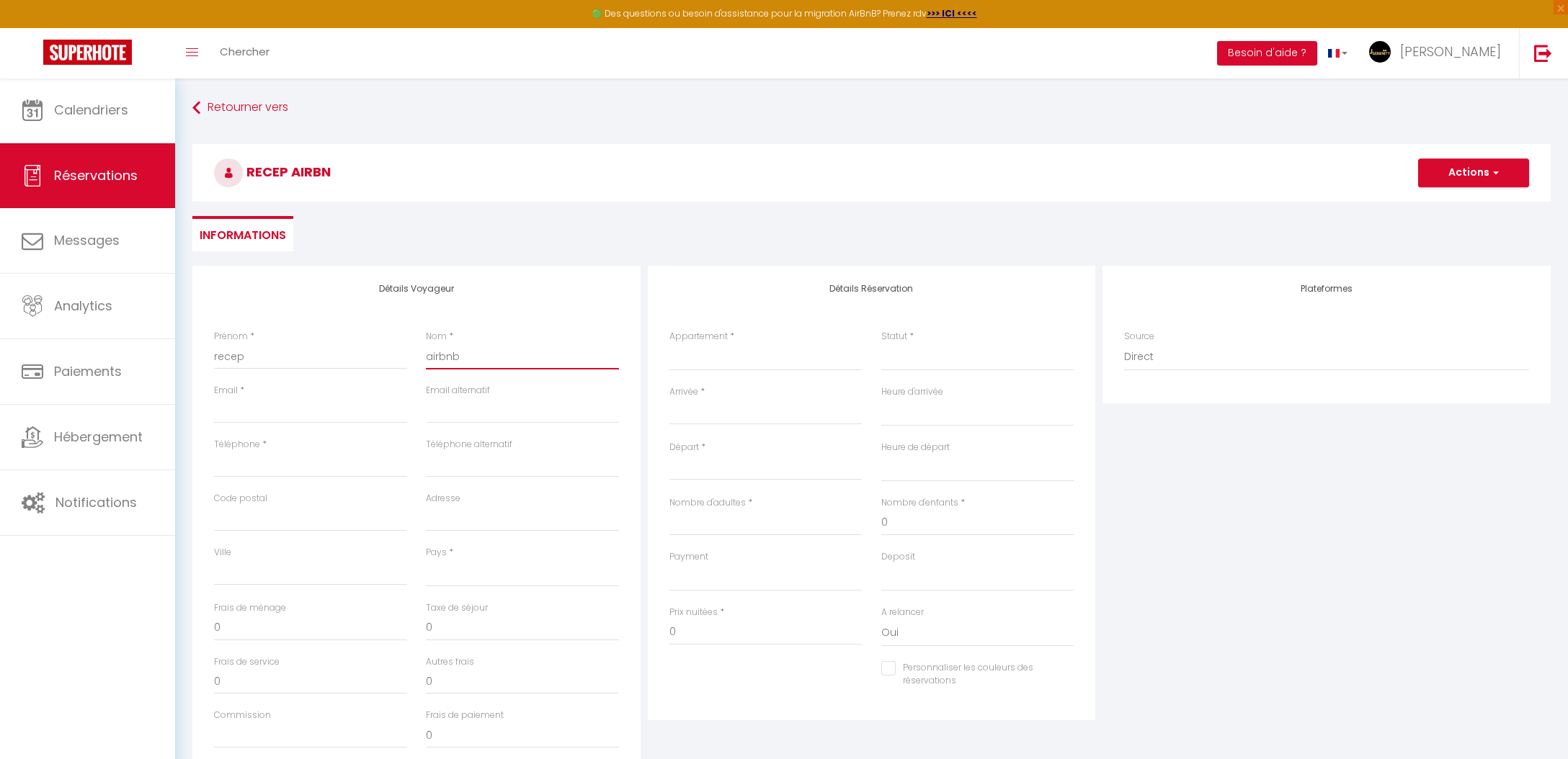
select select
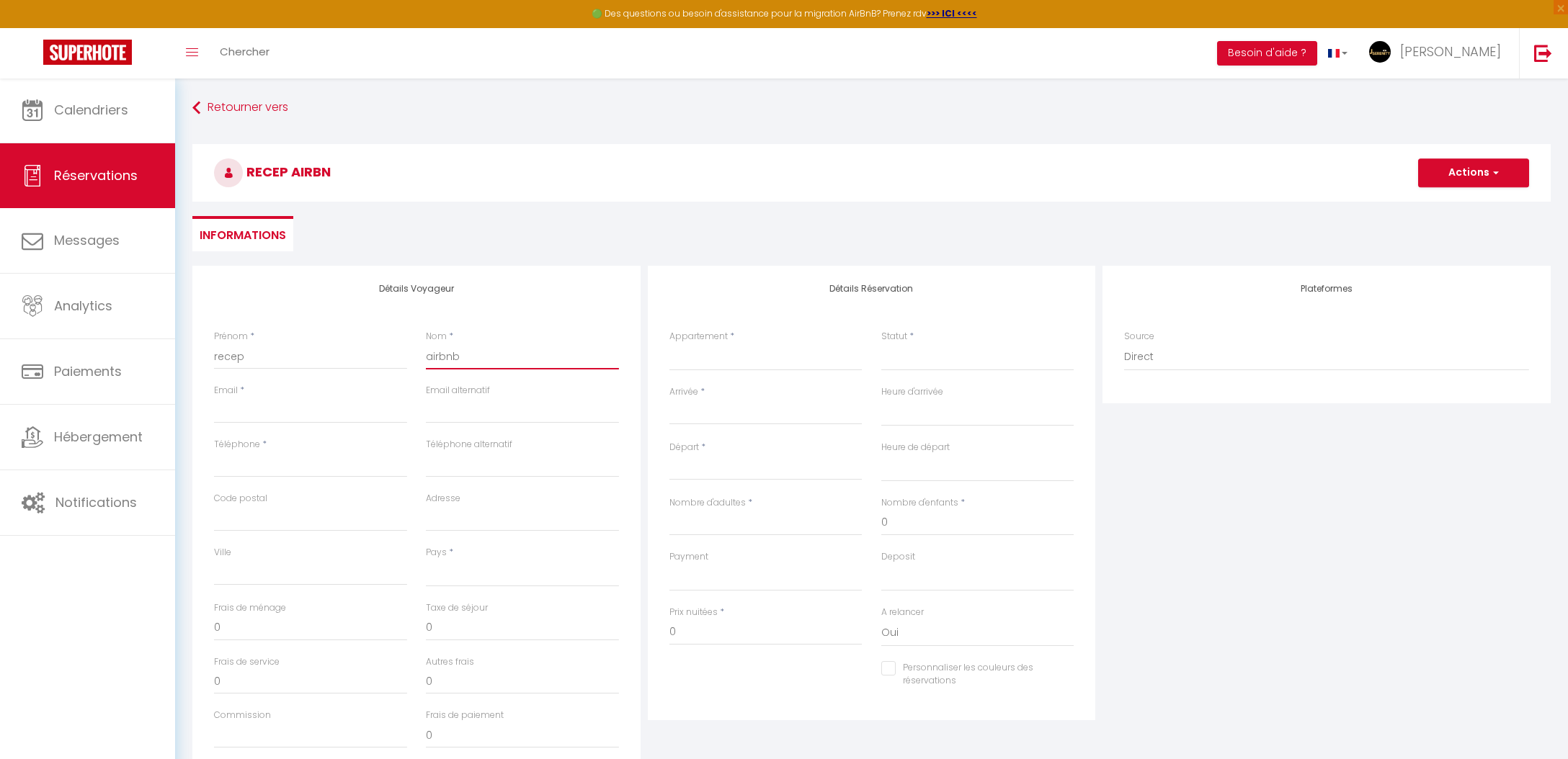
select select
checkbox input "false"
type input "airbnb"
click at [344, 401] on input "Email client" at bounding box center [311, 411] width 193 height 26
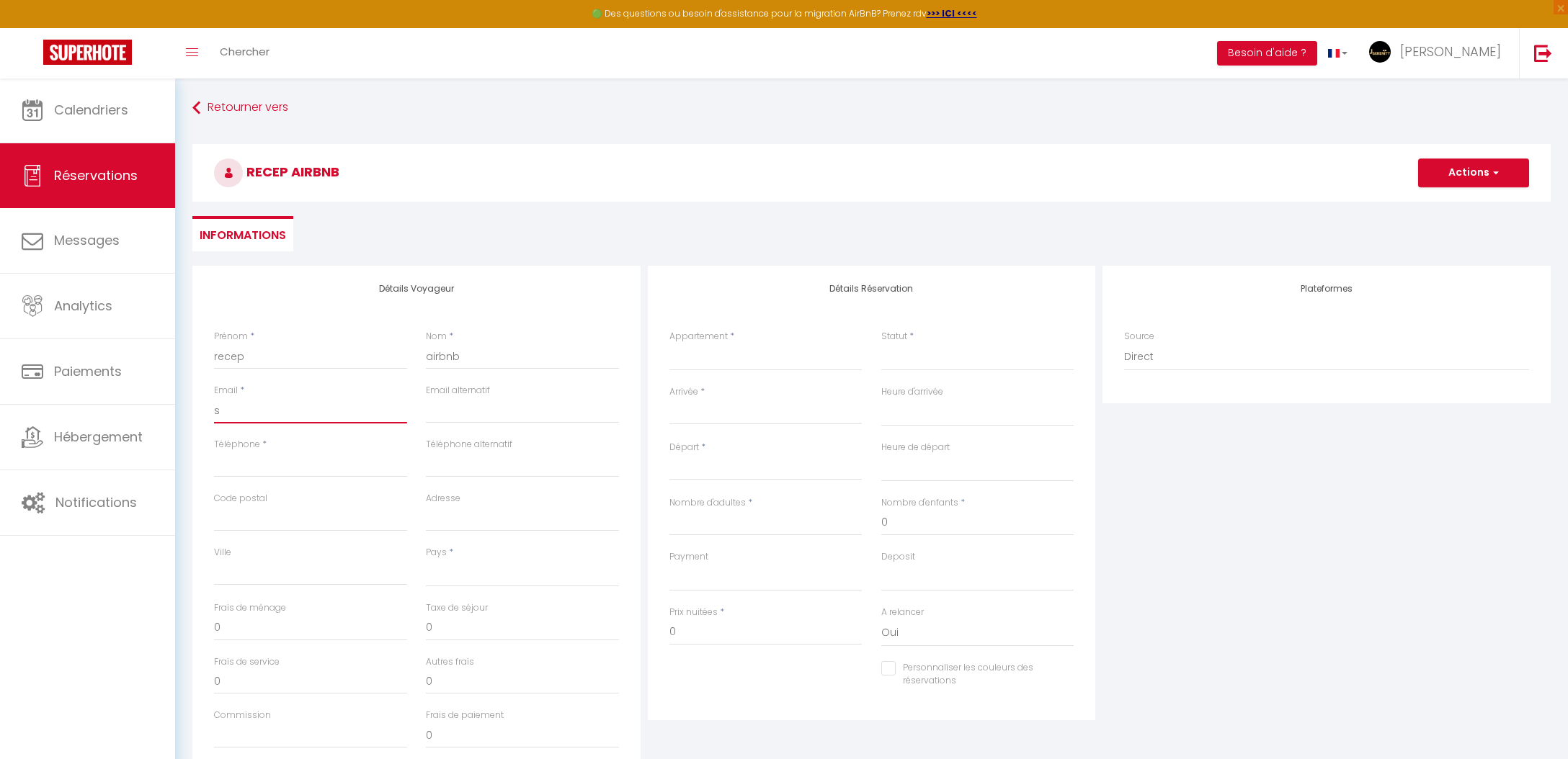
type input "sd"
select select
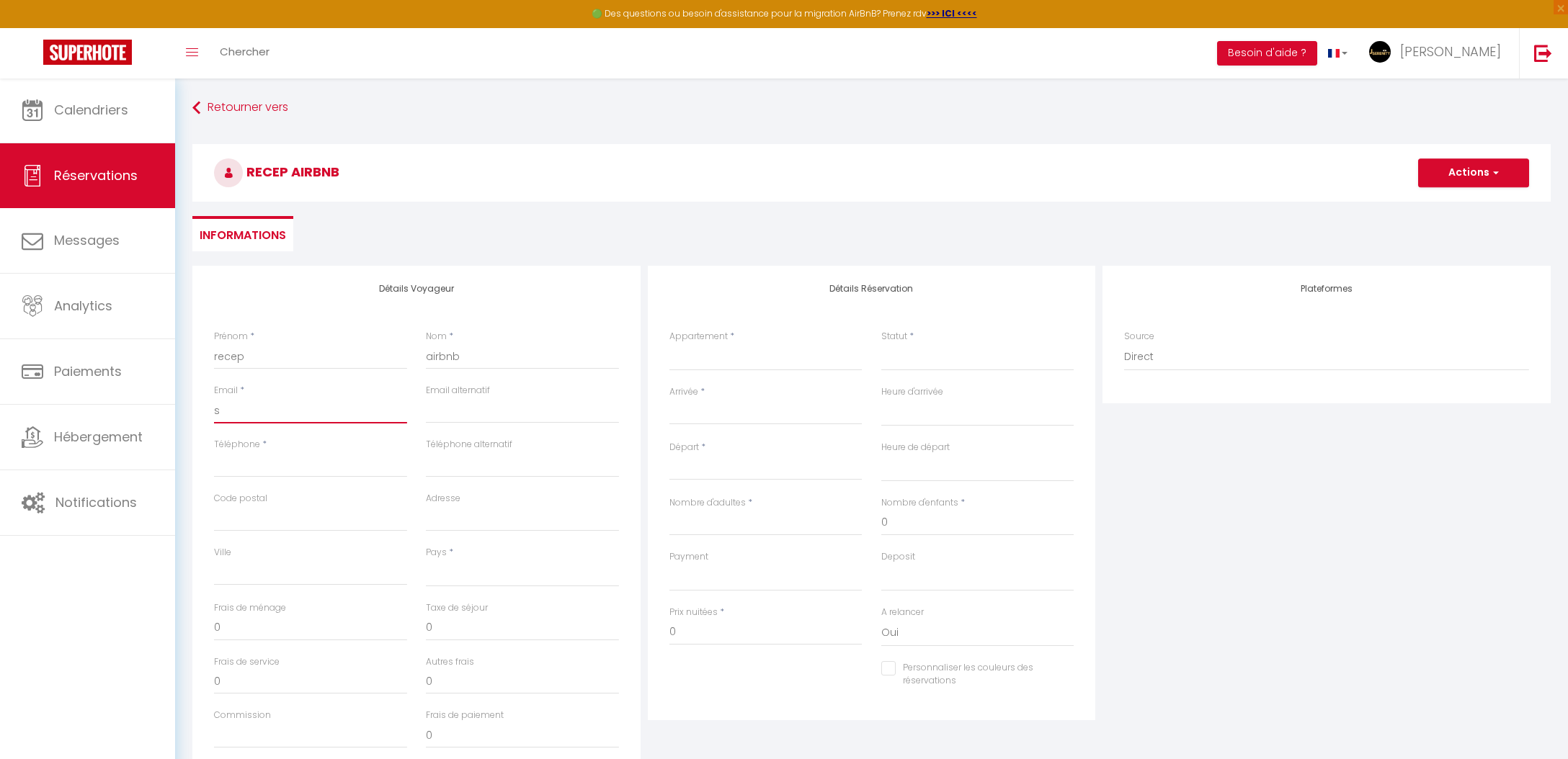
select select
checkbox input "false"
type input "sdv"
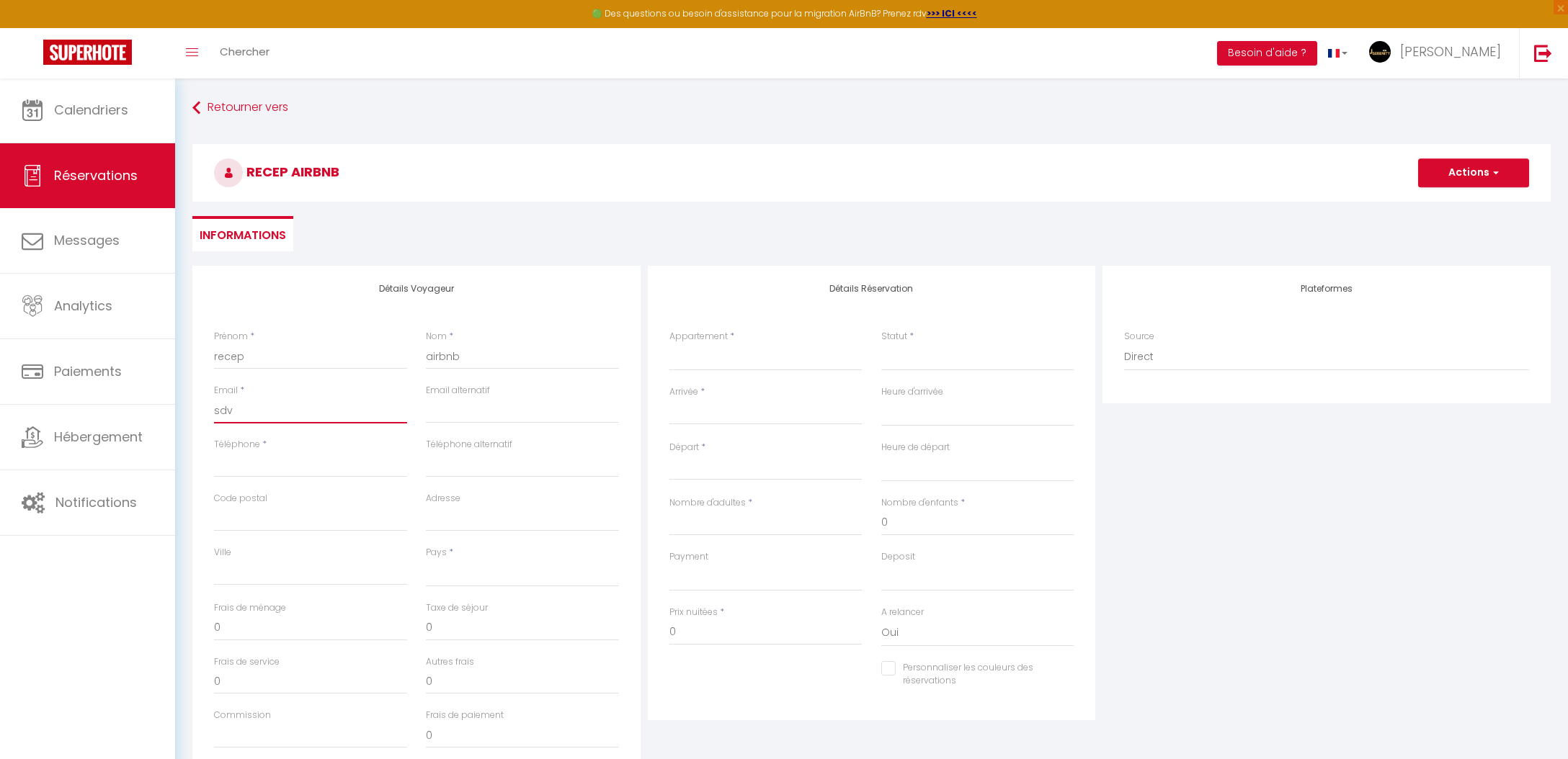
select select
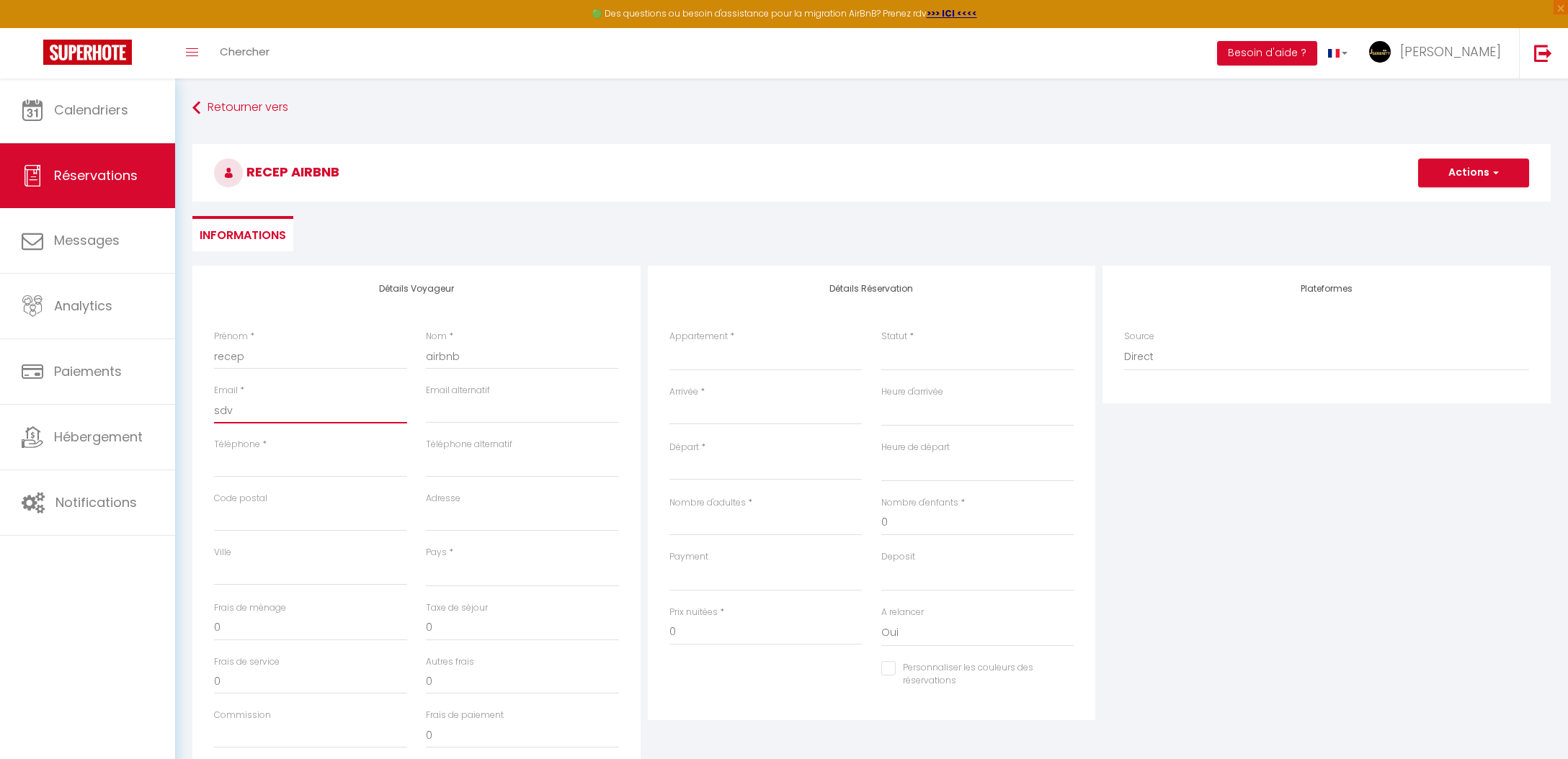
select select
checkbox input "false"
type input "sdvi"
select select
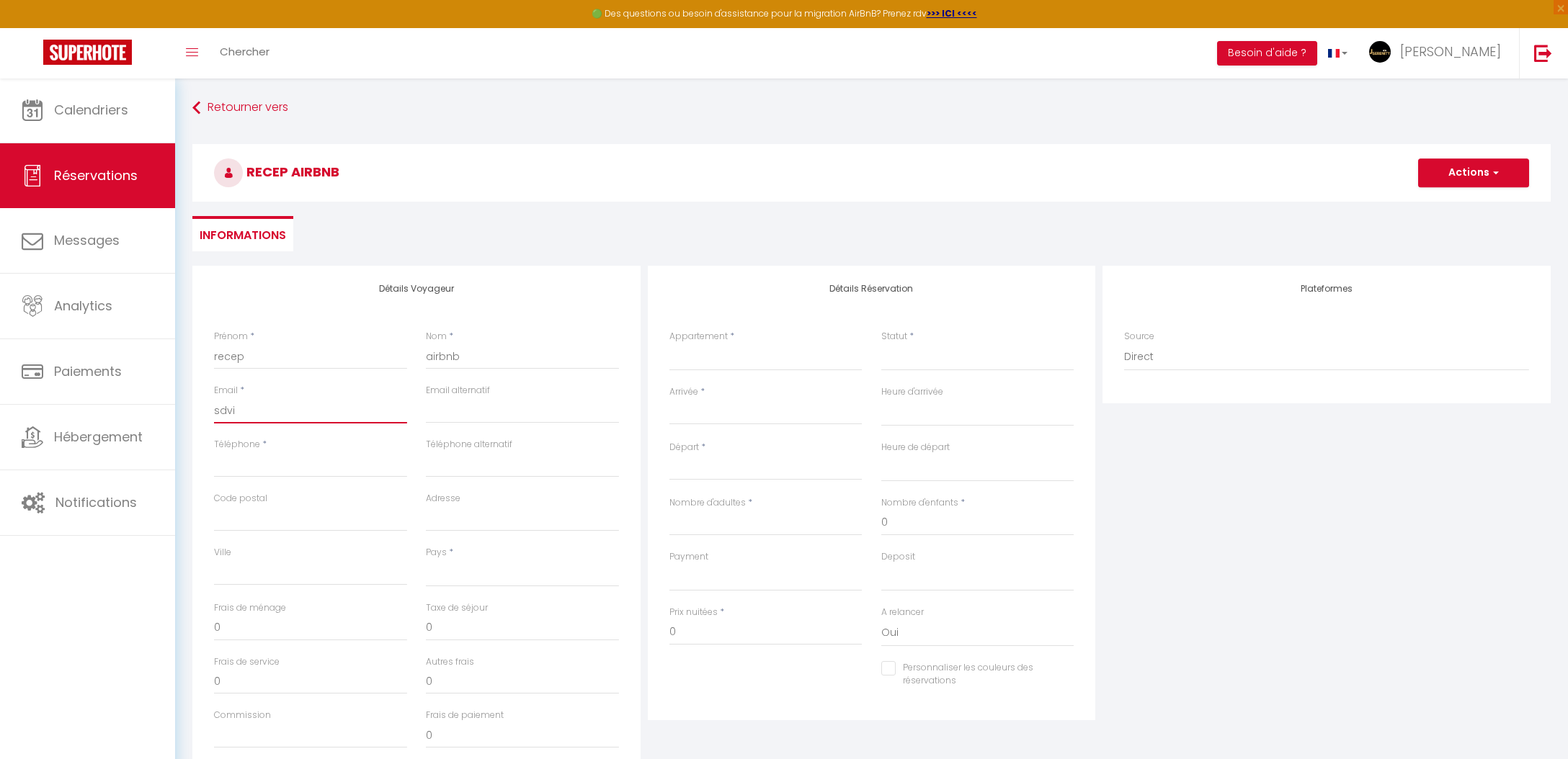
select select
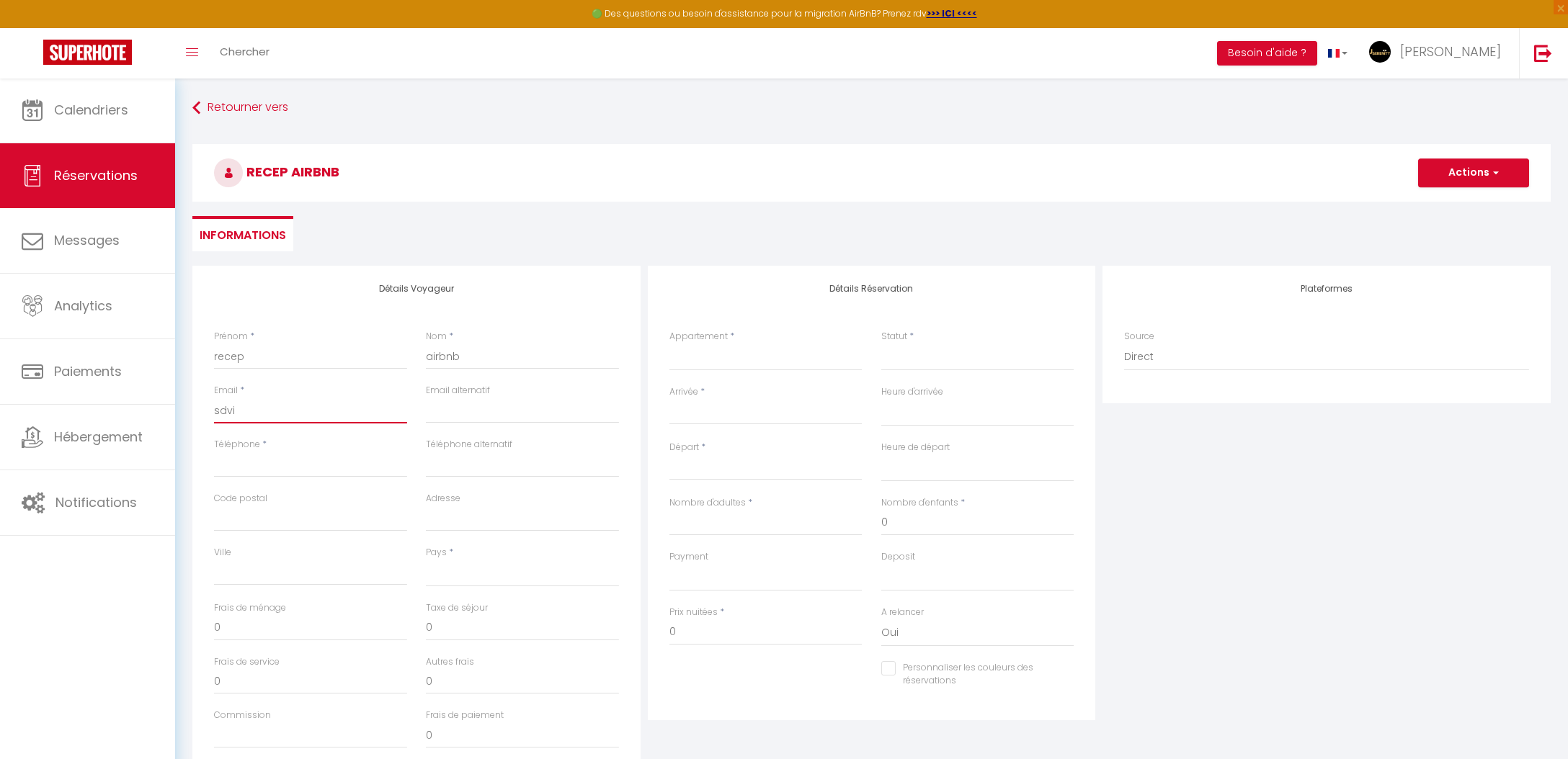
select select
checkbox input "false"
type input "sdvio"
select select
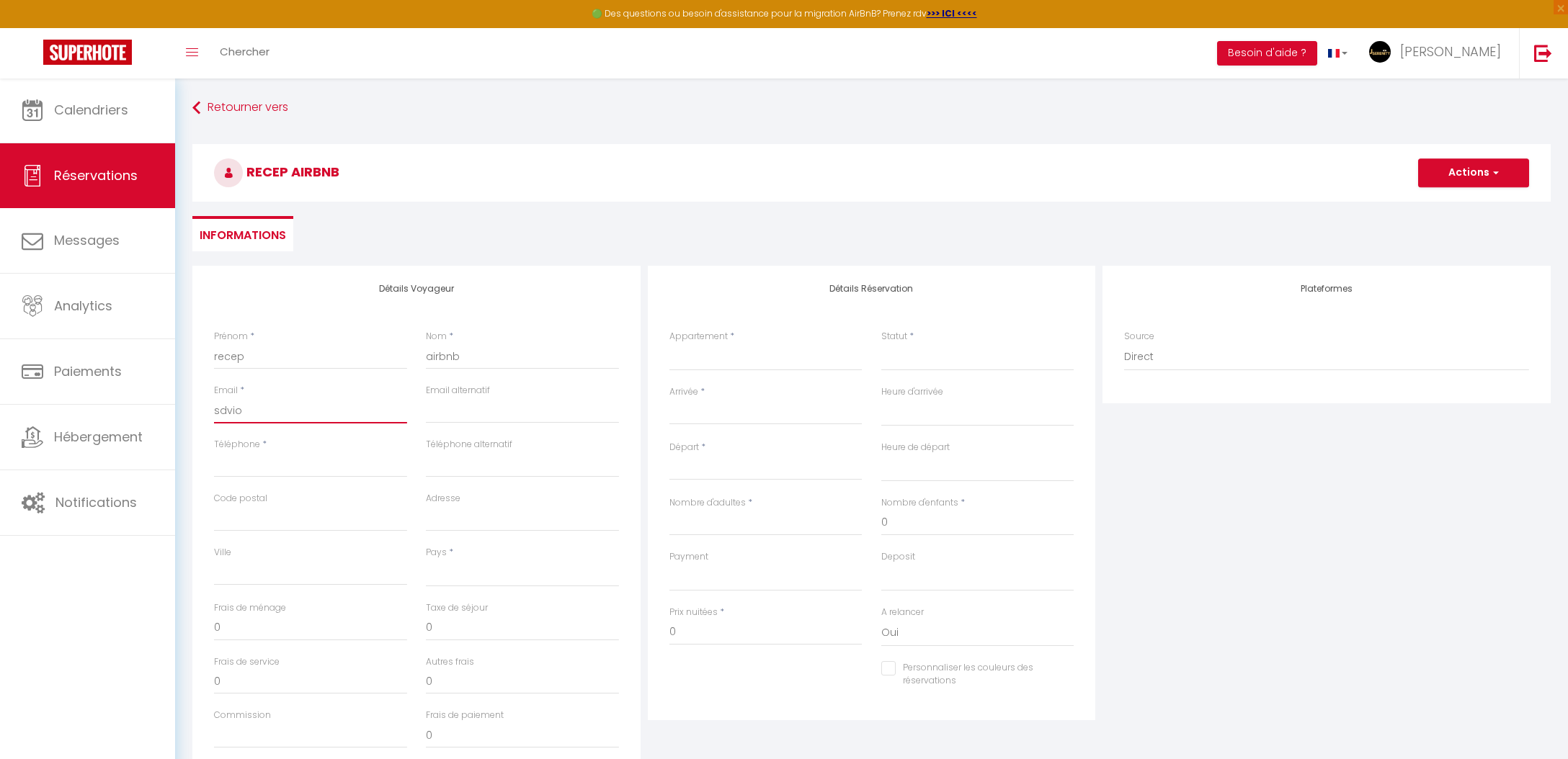
select select
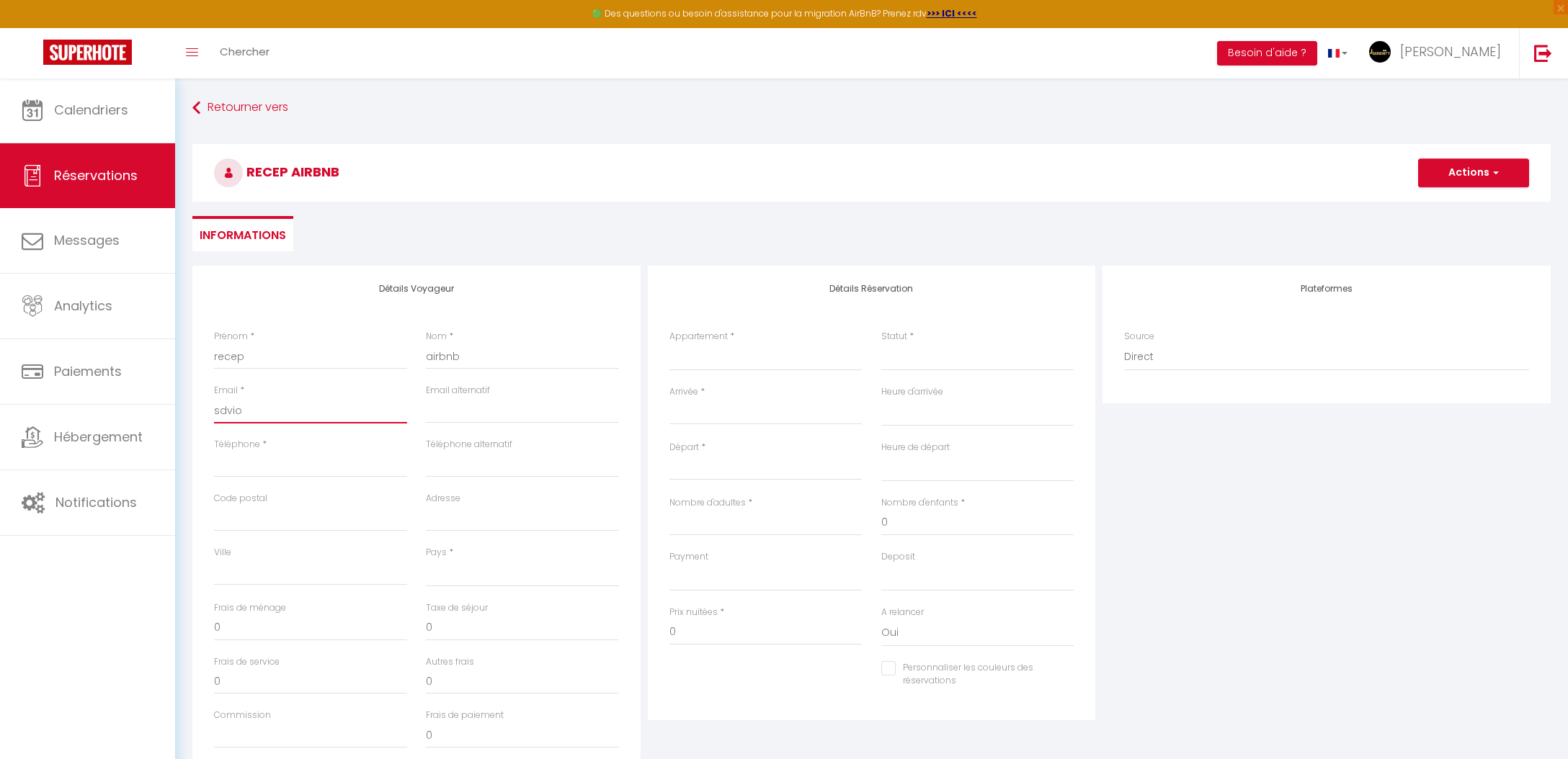
checkbox input "false"
type input "sdvios"
select select
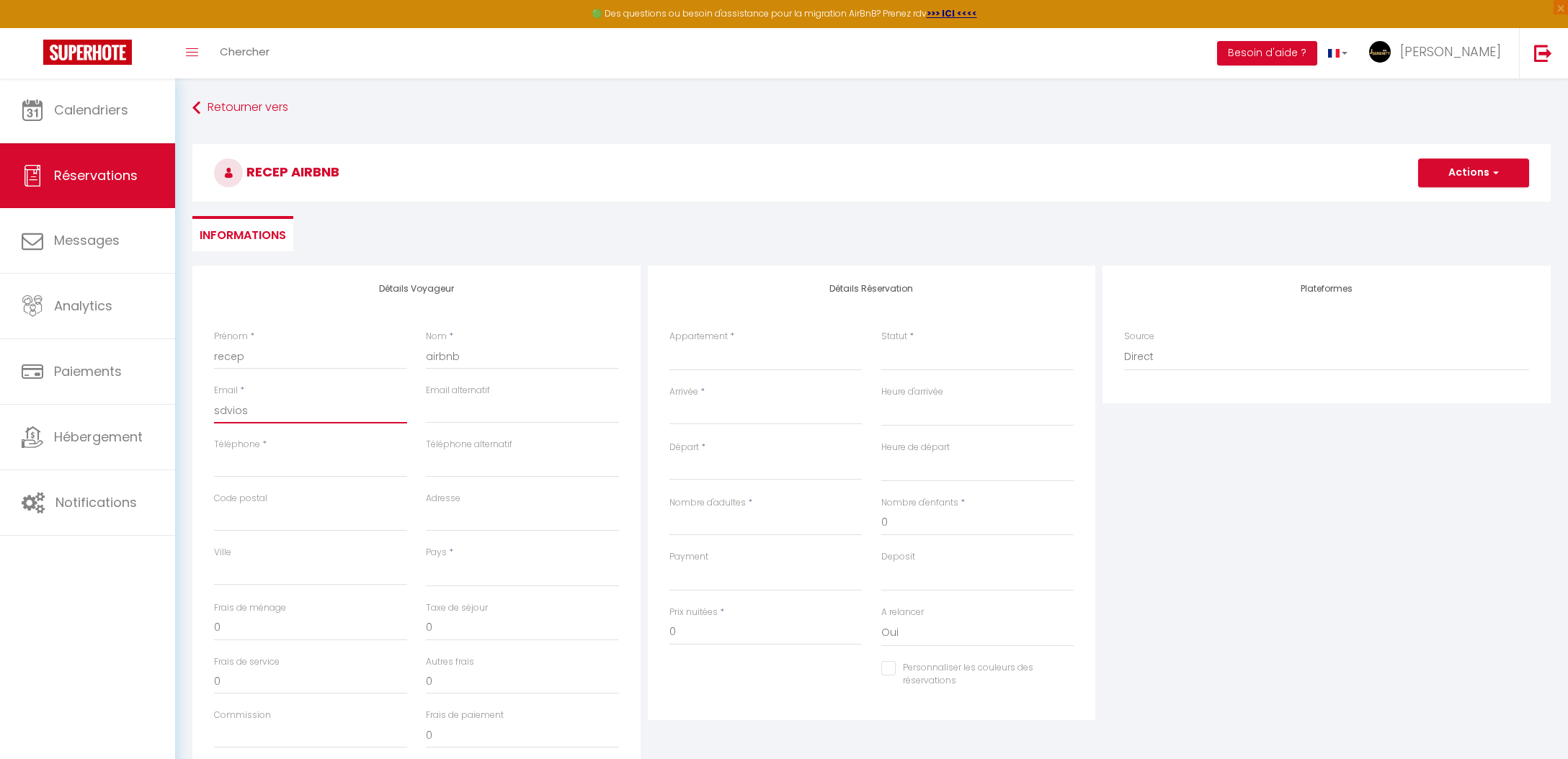
select select
checkbox input "false"
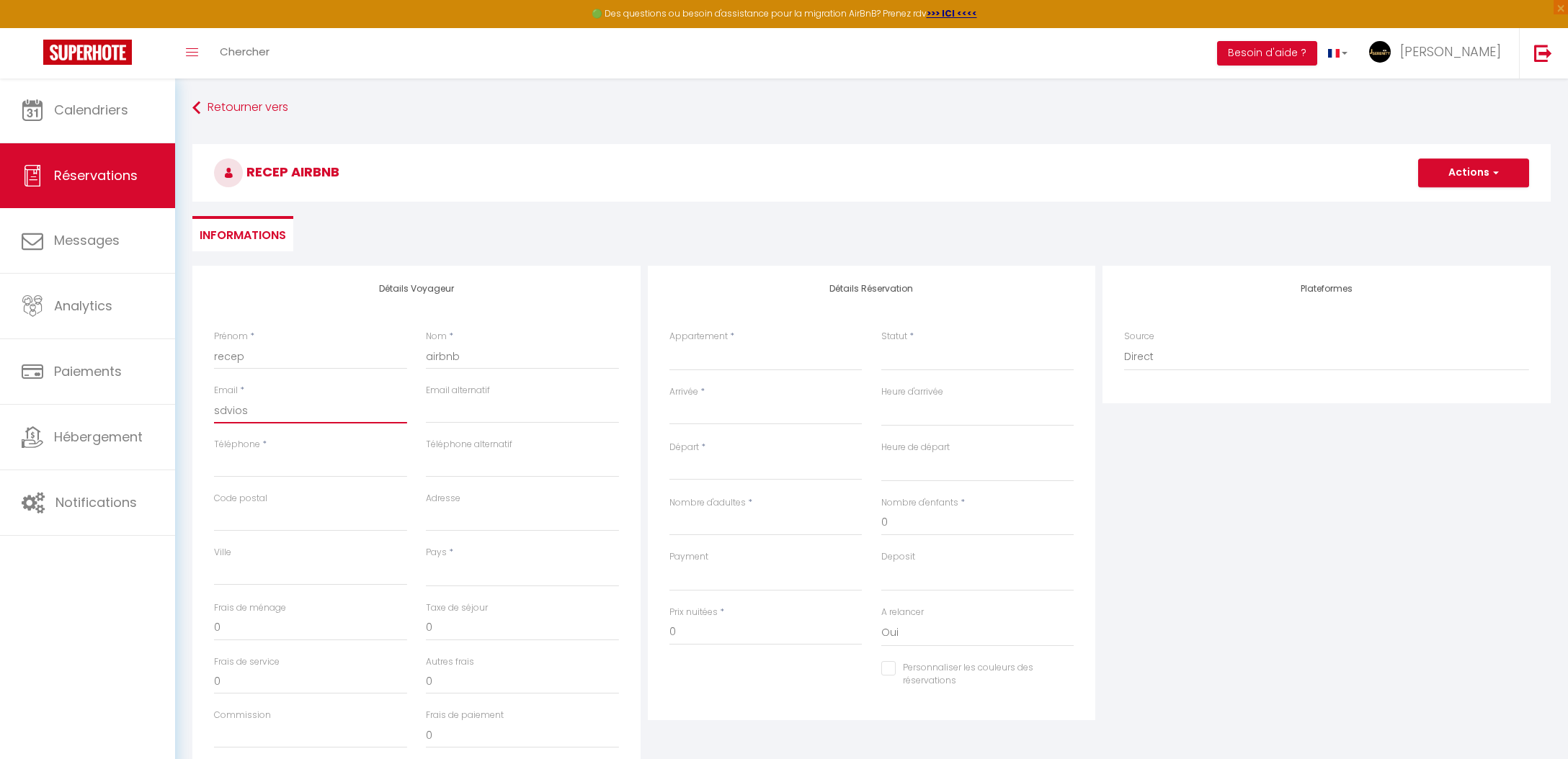
type input "sdviosi"
select select
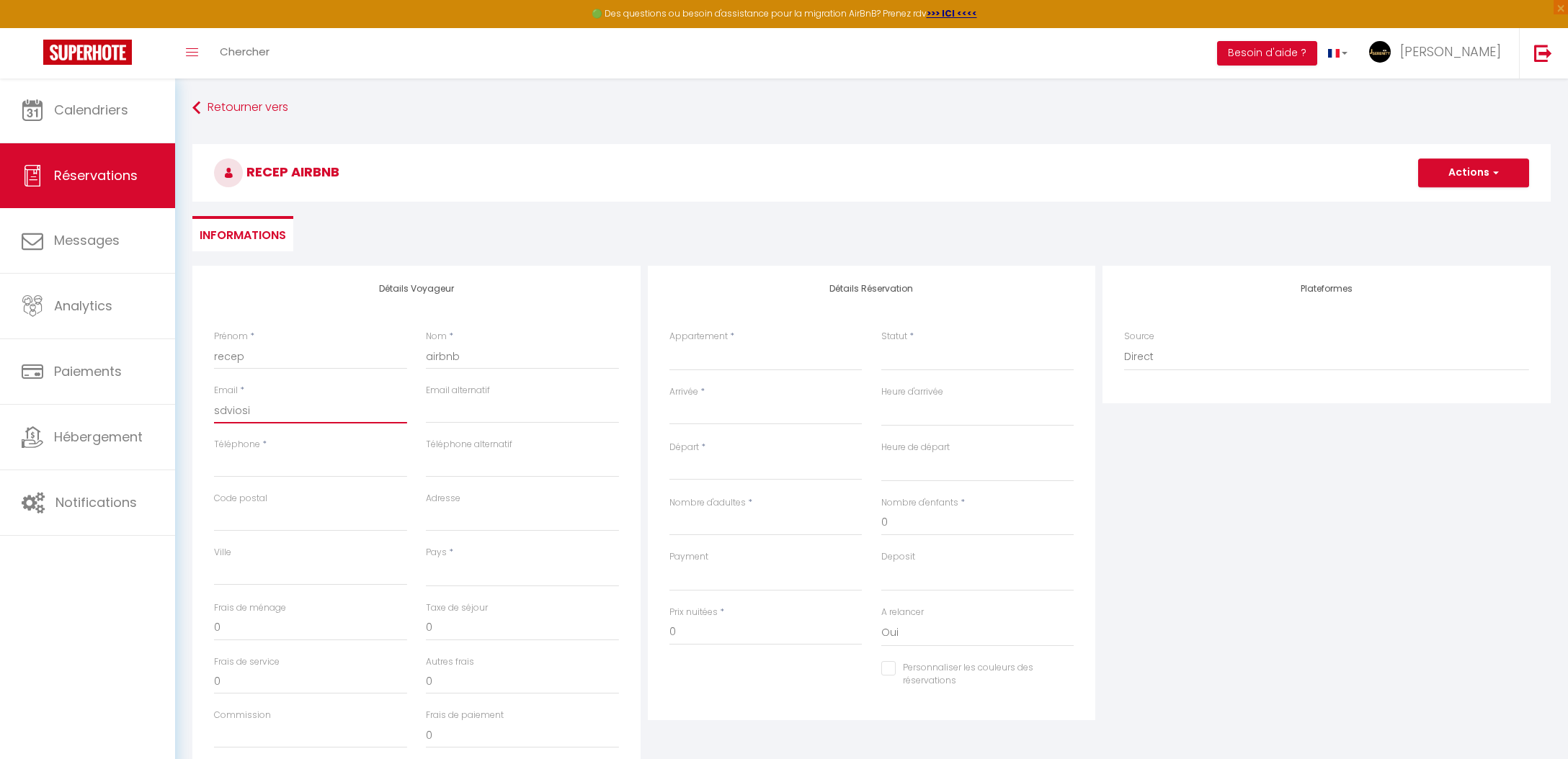
select select
checkbox input "false"
type input "sdviosio"
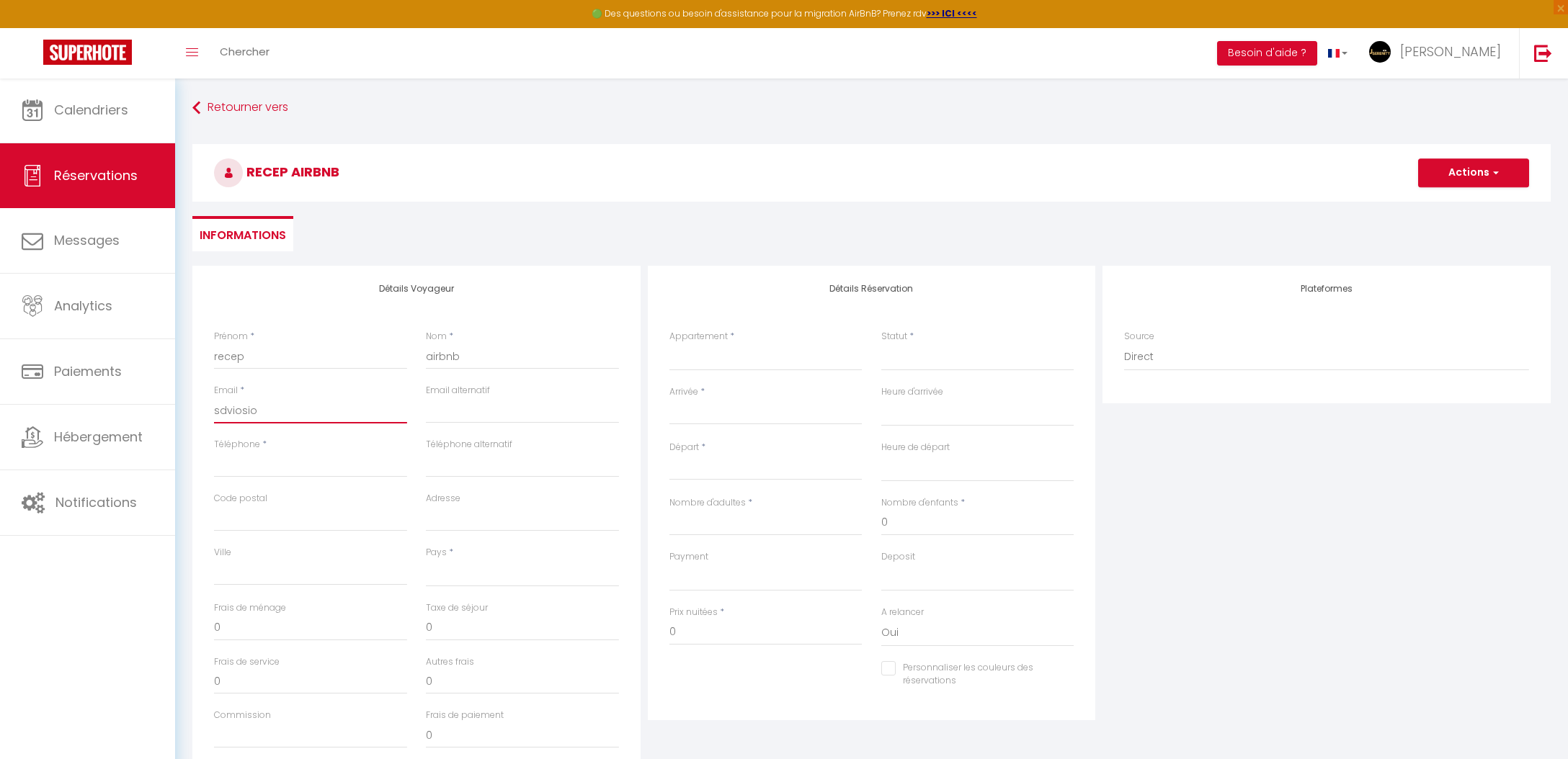
select select
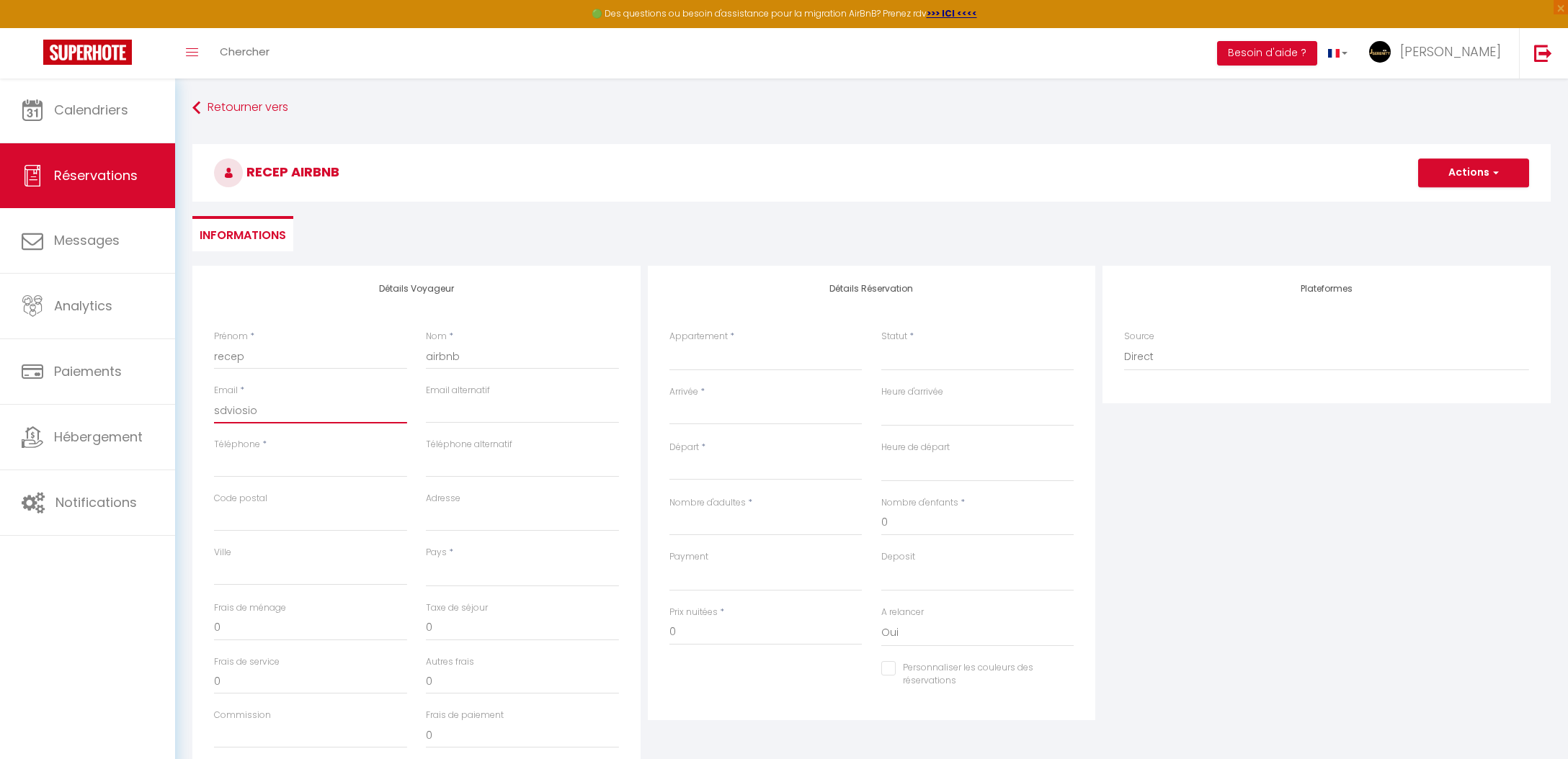
select select
checkbox input "false"
type input "sdviosio@"
select select
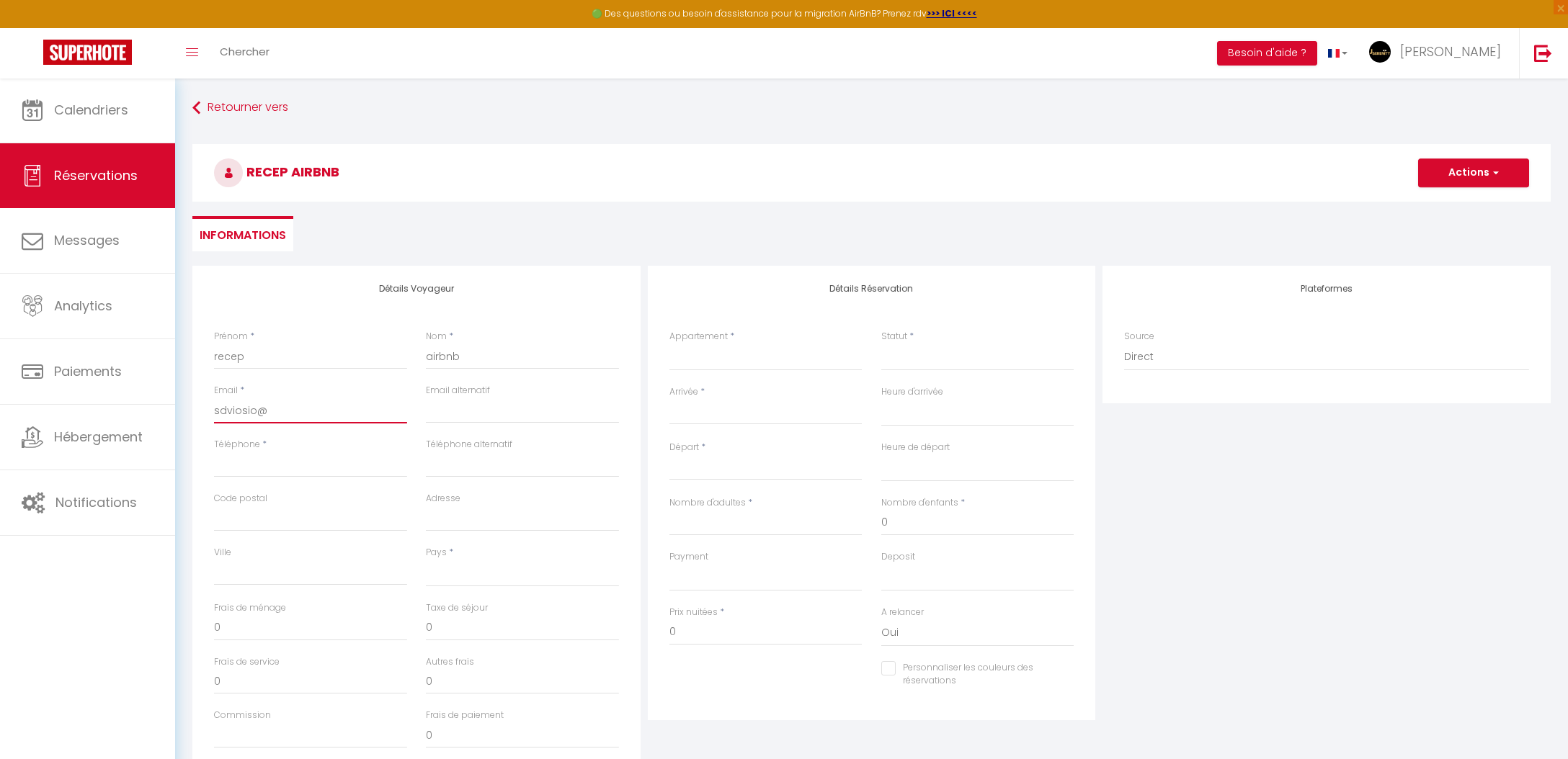
select select
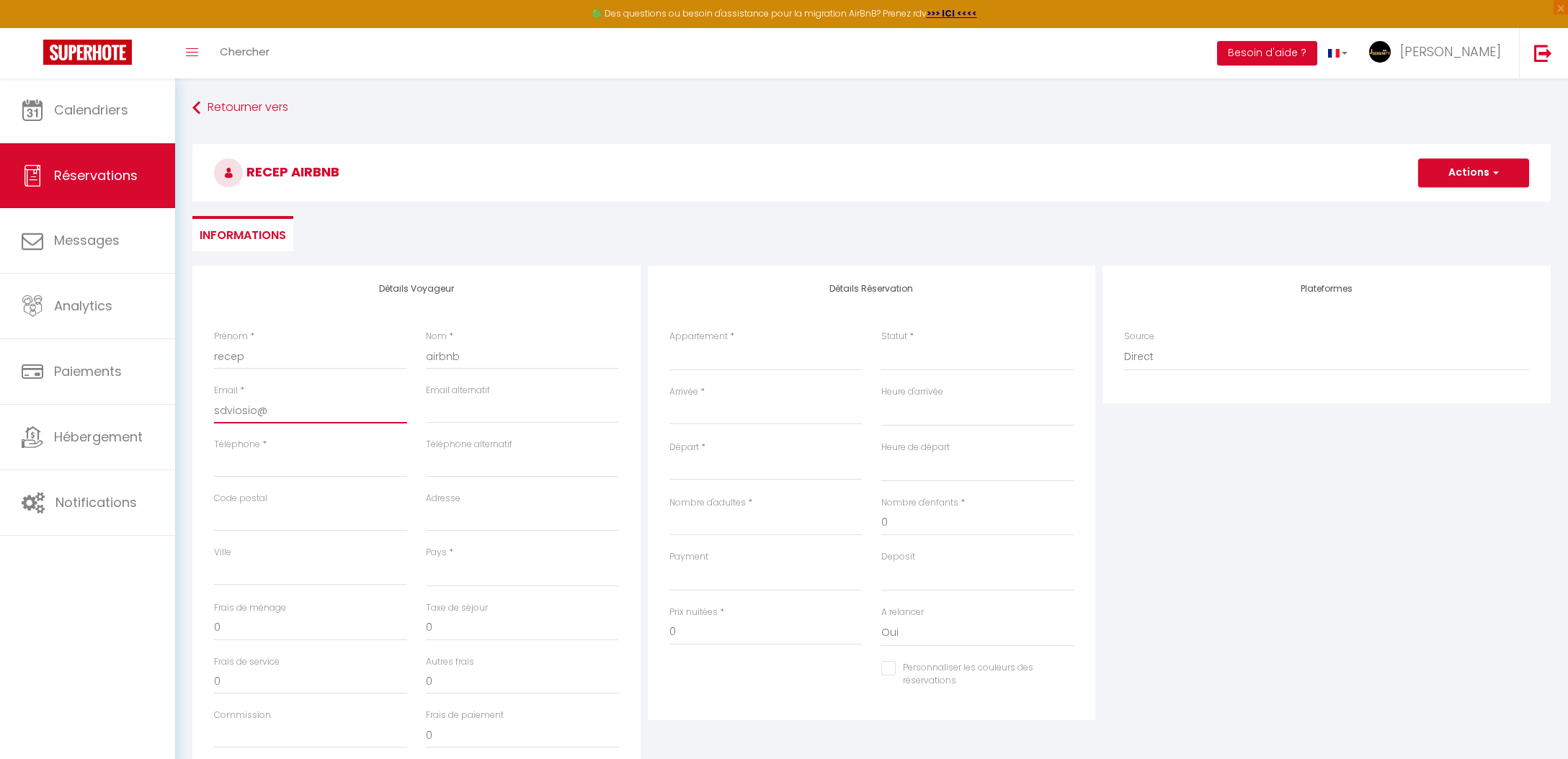
select select
click at [685, 375] on div "Appartement * L'impasse d'or Le Beau Coin Le Merveilleux La Maison Bohème Le Co…" at bounding box center [766, 357] width 212 height 56
click at [694, 406] on input "Arrivée" at bounding box center [766, 413] width 193 height 19
click at [875, 438] on span ">" at bounding box center [869, 438] width 31 height 29
click at [687, 438] on span "<" at bounding box center [685, 438] width 31 height 29
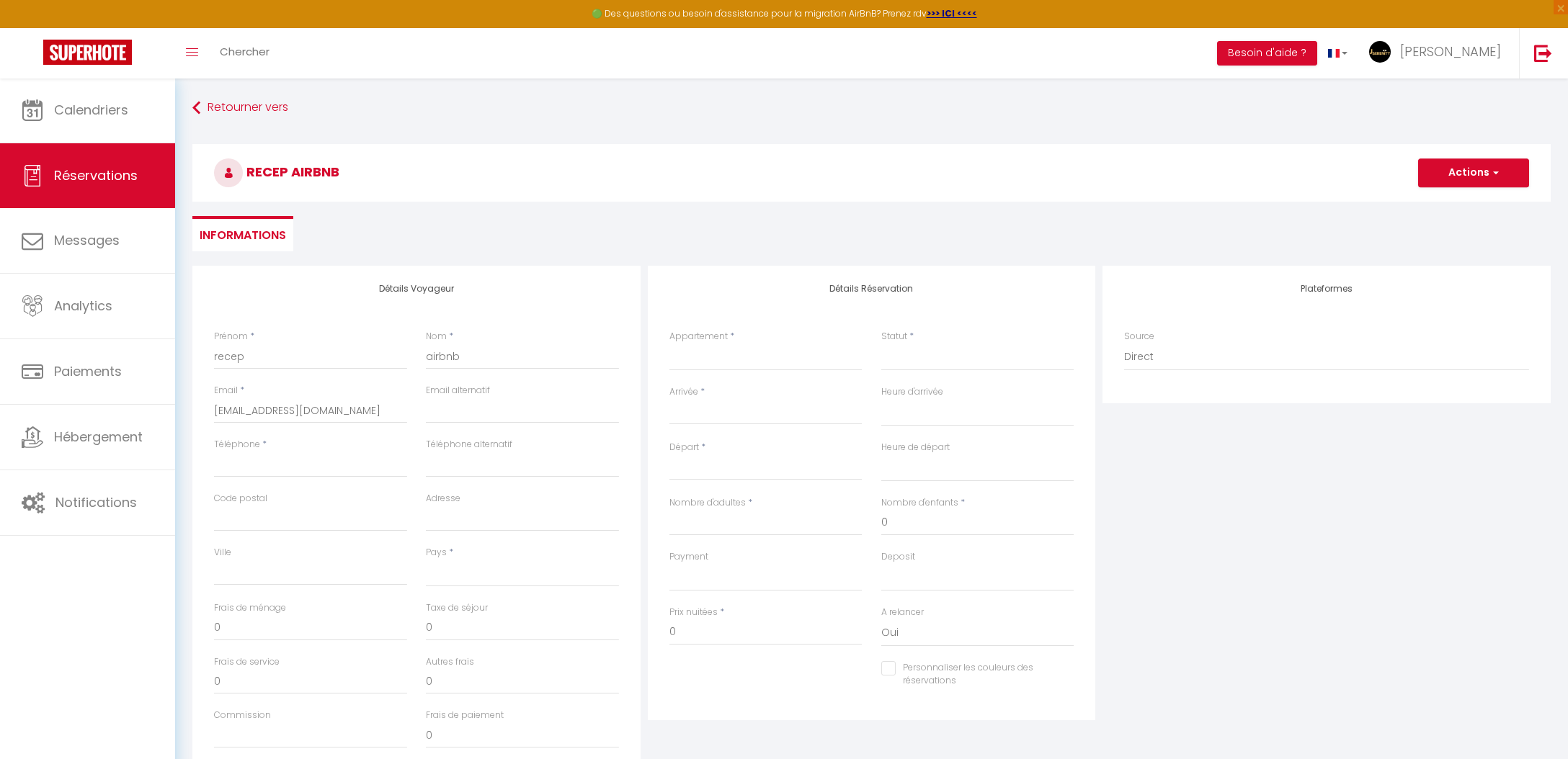
click at [880, 357] on div "Statut * Confirmé Non Confirmé Annulé Annulé par le voyageur No Show Request" at bounding box center [976, 357] width 212 height 56
click at [359, 467] on input "Téléphone" at bounding box center [311, 465] width 193 height 26
click at [294, 465] on input "Téléphone" at bounding box center [311, 465] width 193 height 26
click at [730, 371] on div "Appartement * L'impasse d'or Le Beau Coin Le Merveilleux La Maison Bohème Le Co…" at bounding box center [766, 357] width 212 height 56
click at [953, 356] on select "Confirmé Non Confirmé [PERSON_NAME] par le voyageur No Show Request" at bounding box center [977, 357] width 193 height 27
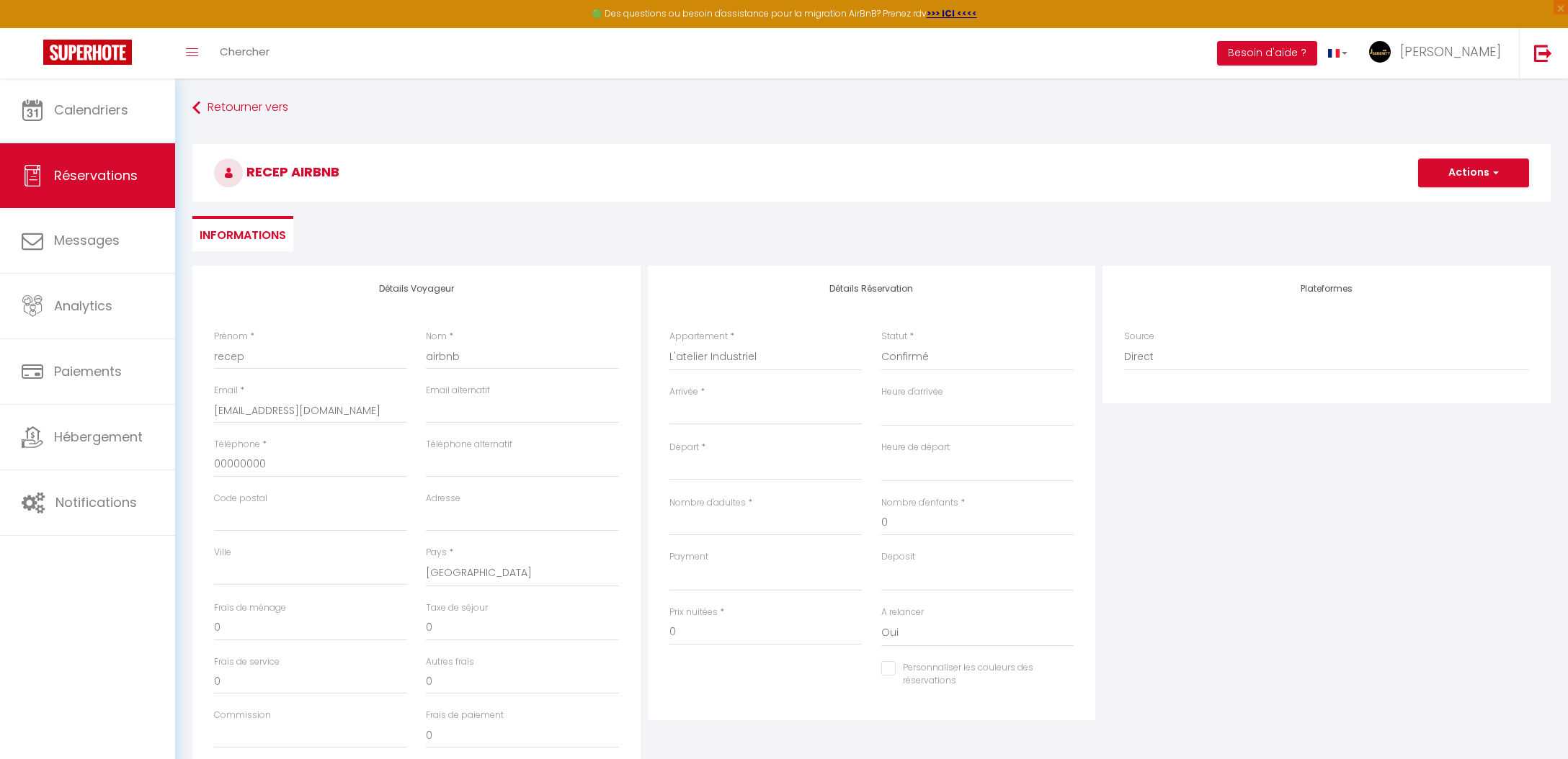
drag, startPoint x: 652, startPoint y: 445, endPoint x: 684, endPoint y: 409, distance: 48.2
click at [652, 446] on div "Détails Réservation Appartement * L'impasse d'or Le Beau Coin Le Merveilleux La…" at bounding box center [872, 492] width 449 height 455
click at [701, 393] on span "*" at bounding box center [702, 392] width 5 height 13
click at [701, 404] on input "Arrivée" at bounding box center [766, 413] width 193 height 19
click at [715, 424] on div "Arrivée * < [DATE] > Dim Lun Mar Mer Jeu Ven Sam 1 2 3 4 5 6 7 8 9 10 11 12 13 …" at bounding box center [766, 413] width 212 height 56
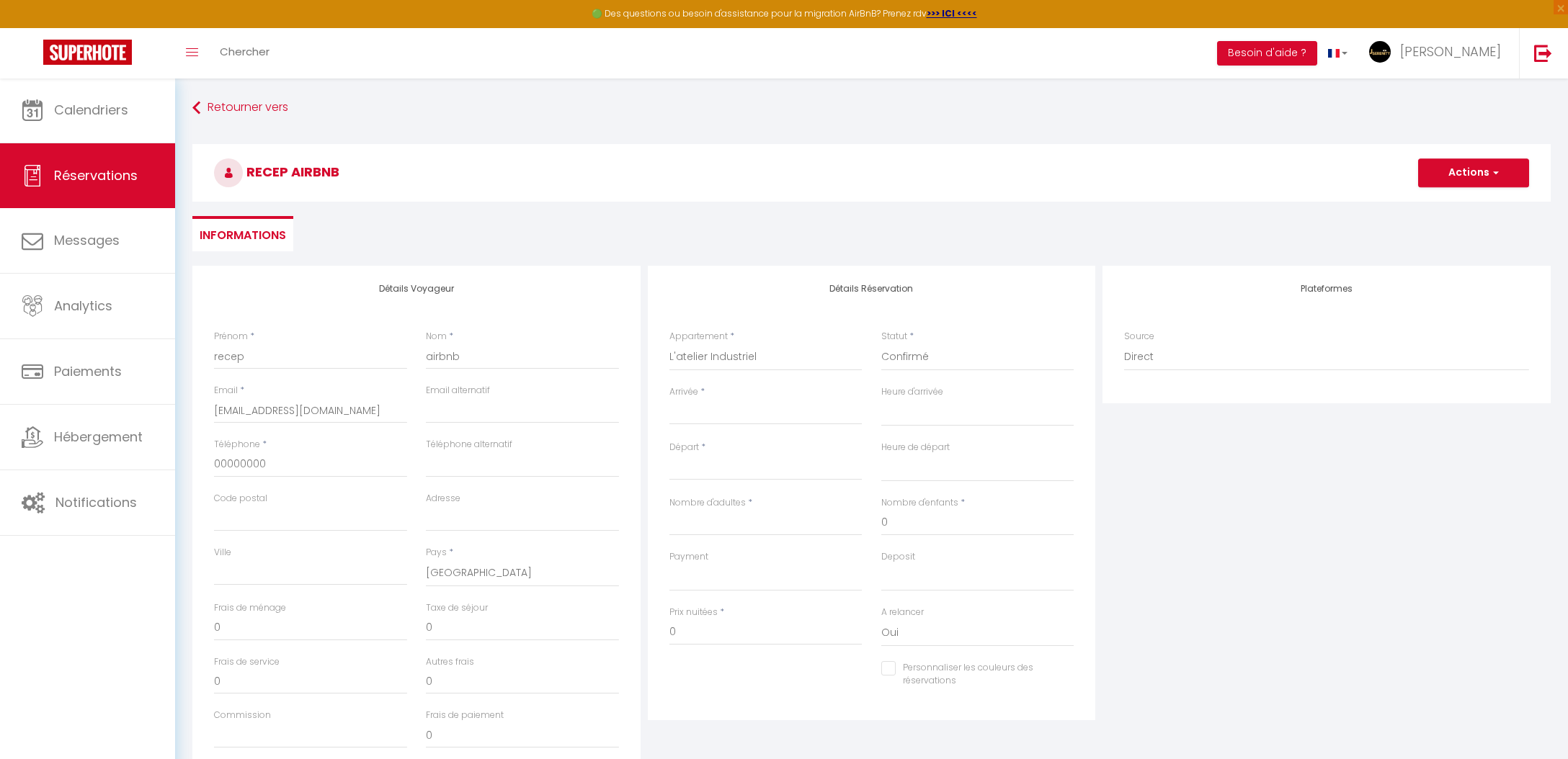
click at [711, 416] on input "Arrivée" at bounding box center [766, 413] width 193 height 19
click at [684, 565] on span "12" at bounding box center [685, 553] width 31 height 29
click at [726, 476] on input "Lun 13 Octobre 2025" at bounding box center [766, 468] width 193 height 19
click at [739, 470] on input "Lun 13 Octobre 2025" at bounding box center [766, 468] width 193 height 19
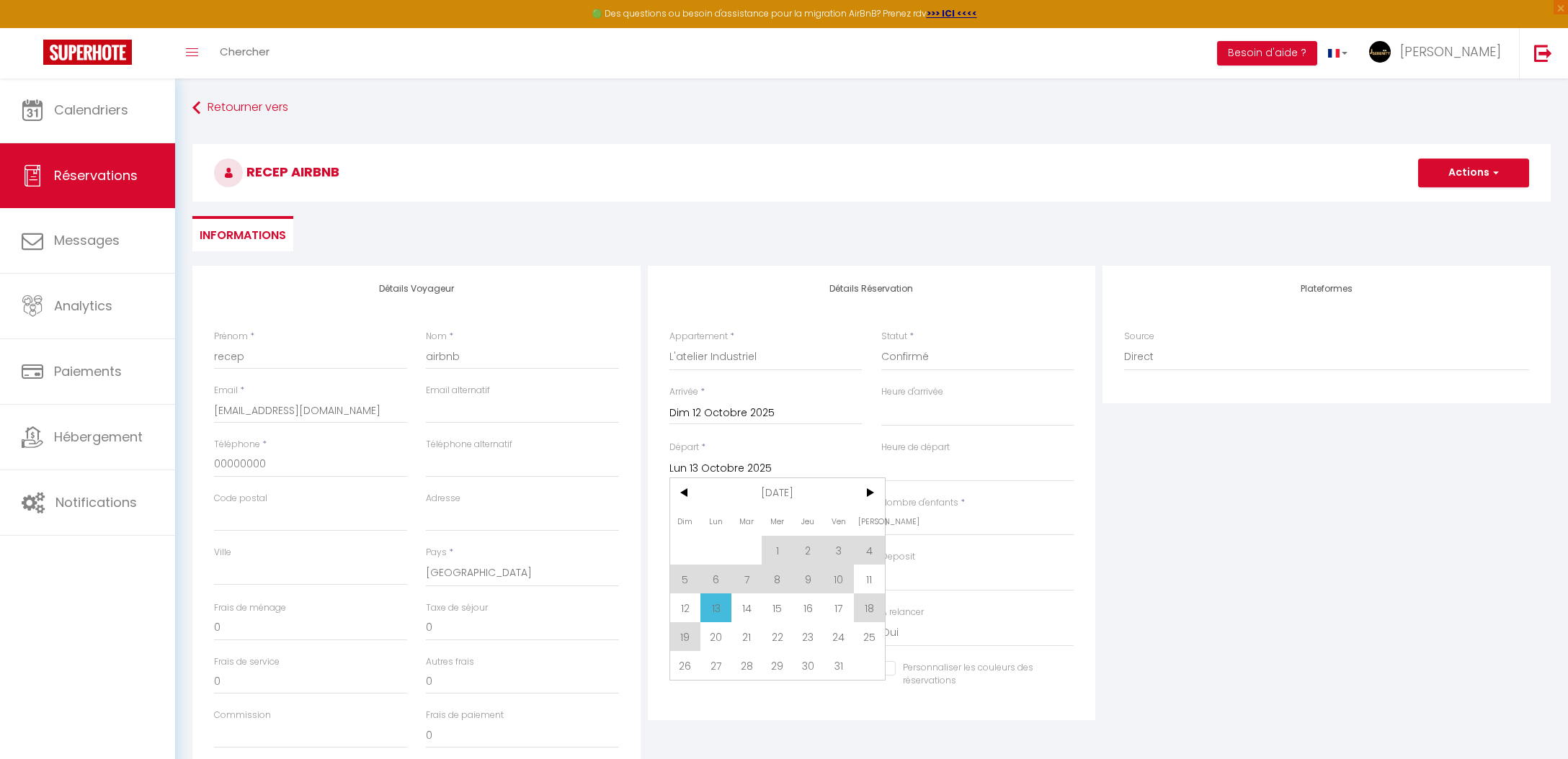
click at [773, 618] on span "15" at bounding box center [777, 608] width 31 height 29
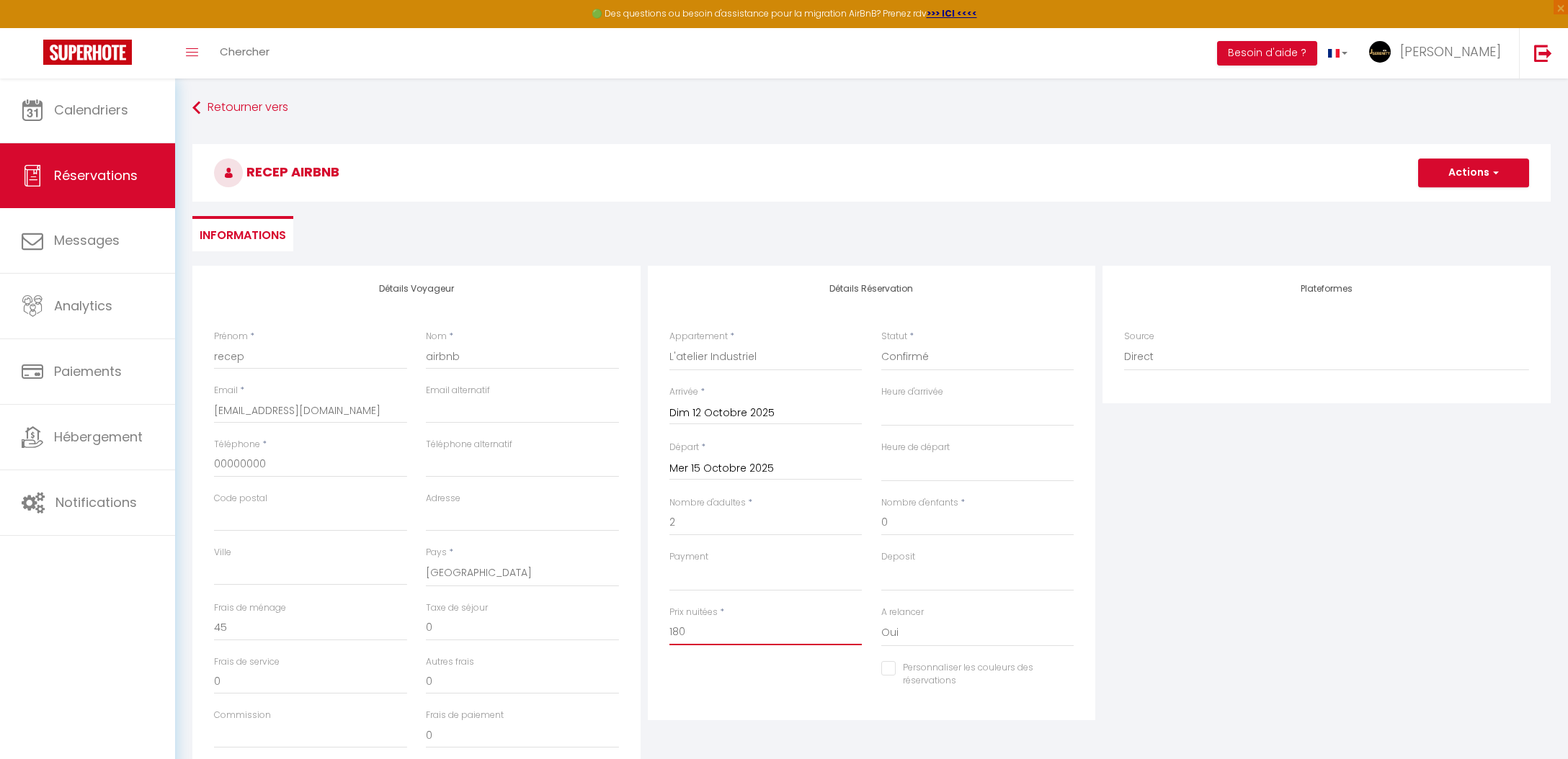
click at [732, 632] on input "180" at bounding box center [766, 632] width 193 height 26
click at [693, 636] on input "180" at bounding box center [766, 632] width 193 height 26
click at [691, 636] on input "180" at bounding box center [766, 632] width 193 height 26
drag, startPoint x: 267, startPoint y: 711, endPoint x: 269, endPoint y: 718, distance: 7.3
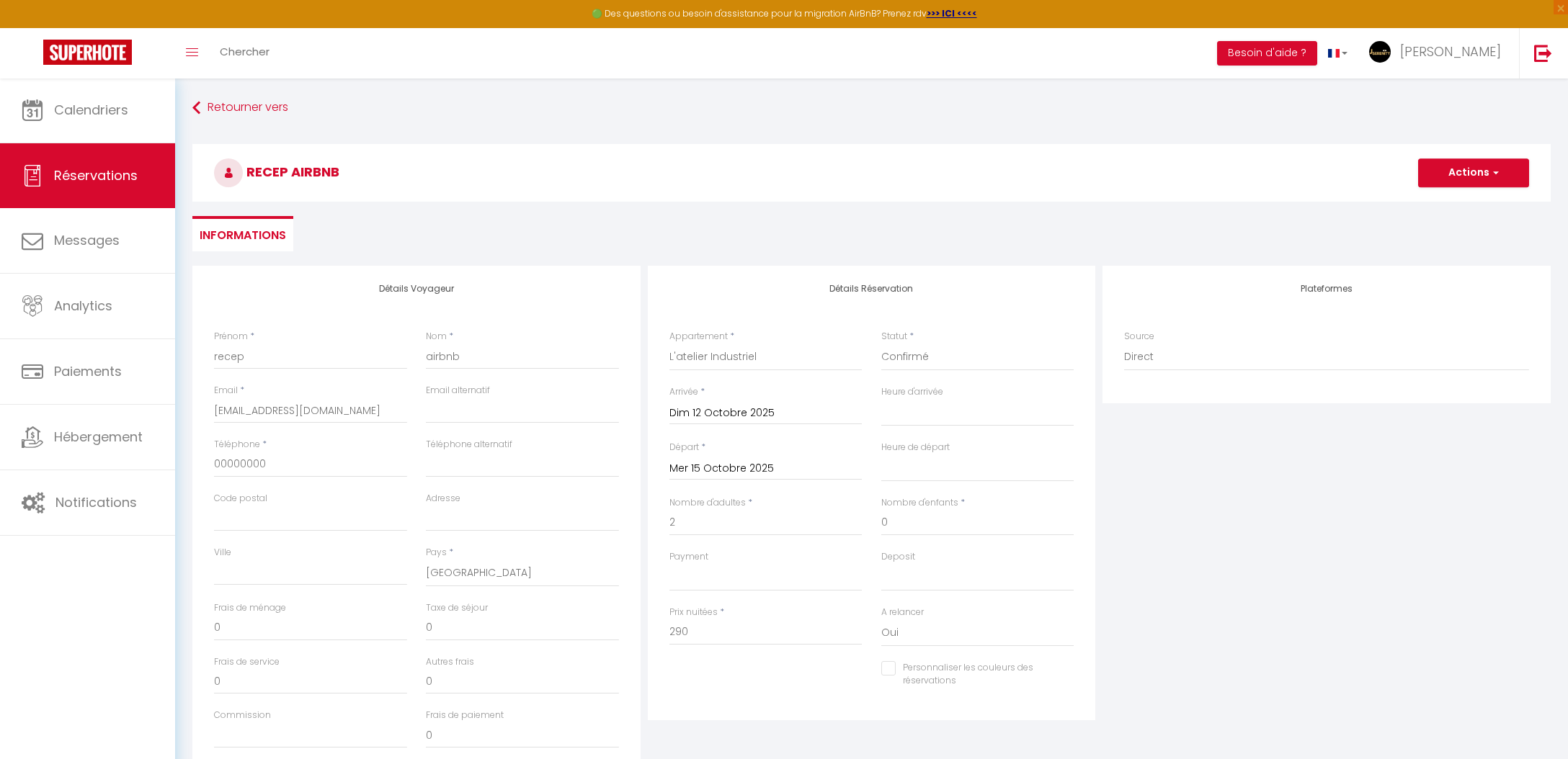
click at [268, 713] on div "Commission" at bounding box center [311, 728] width 193 height 40
click at [269, 722] on input "Commission" at bounding box center [311, 735] width 193 height 26
click at [809, 708] on div "Détails Réservation Appartement * L'impasse d'or Le Beau Coin Le Merveilleux La…" at bounding box center [872, 492] width 449 height 455
click at [1421, 183] on button "Actions" at bounding box center [1473, 173] width 111 height 29
click at [1444, 205] on link "Enregistrer" at bounding box center [1459, 204] width 113 height 19
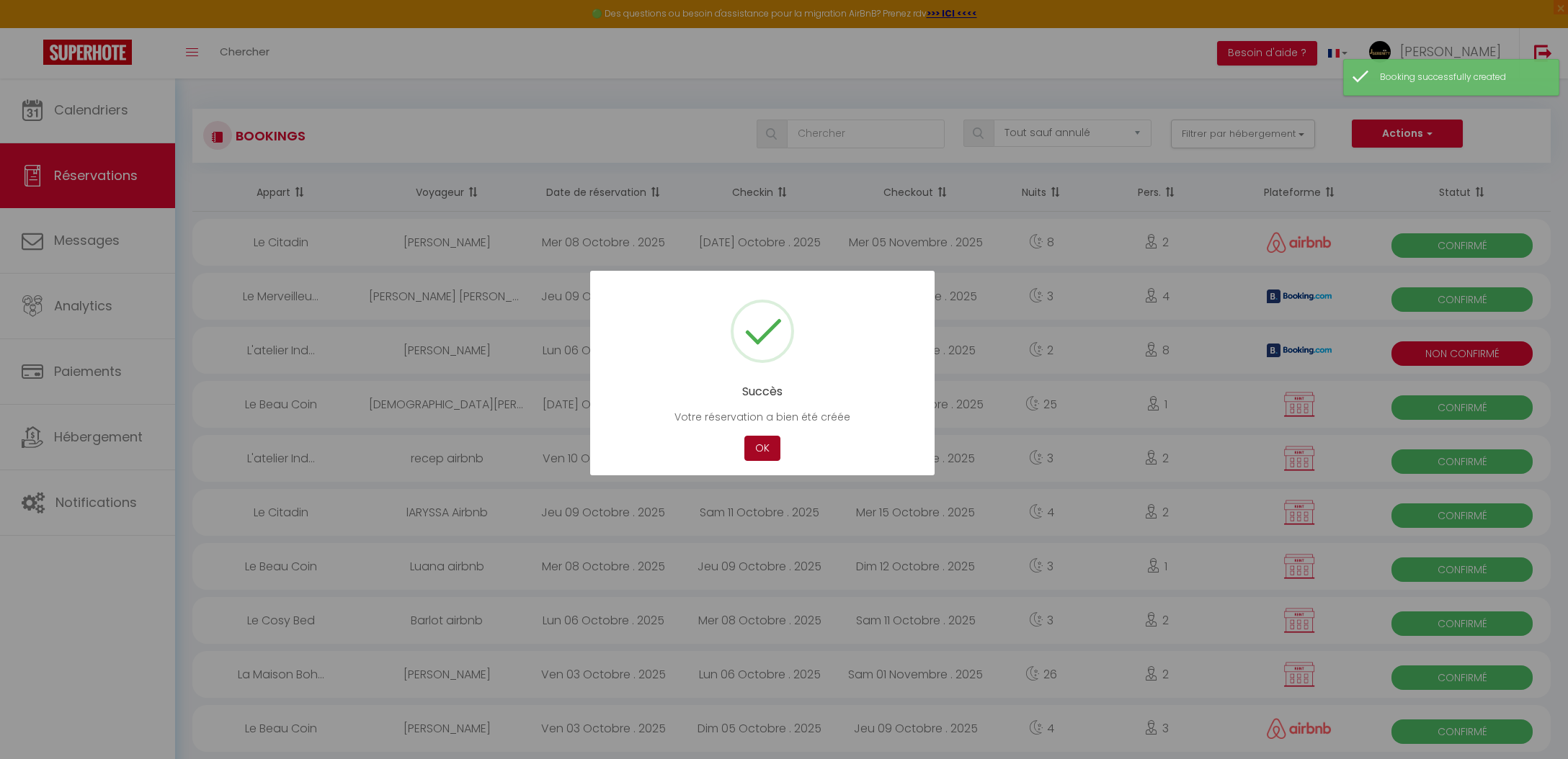
click at [773, 452] on button "OK" at bounding box center [762, 448] width 36 height 25
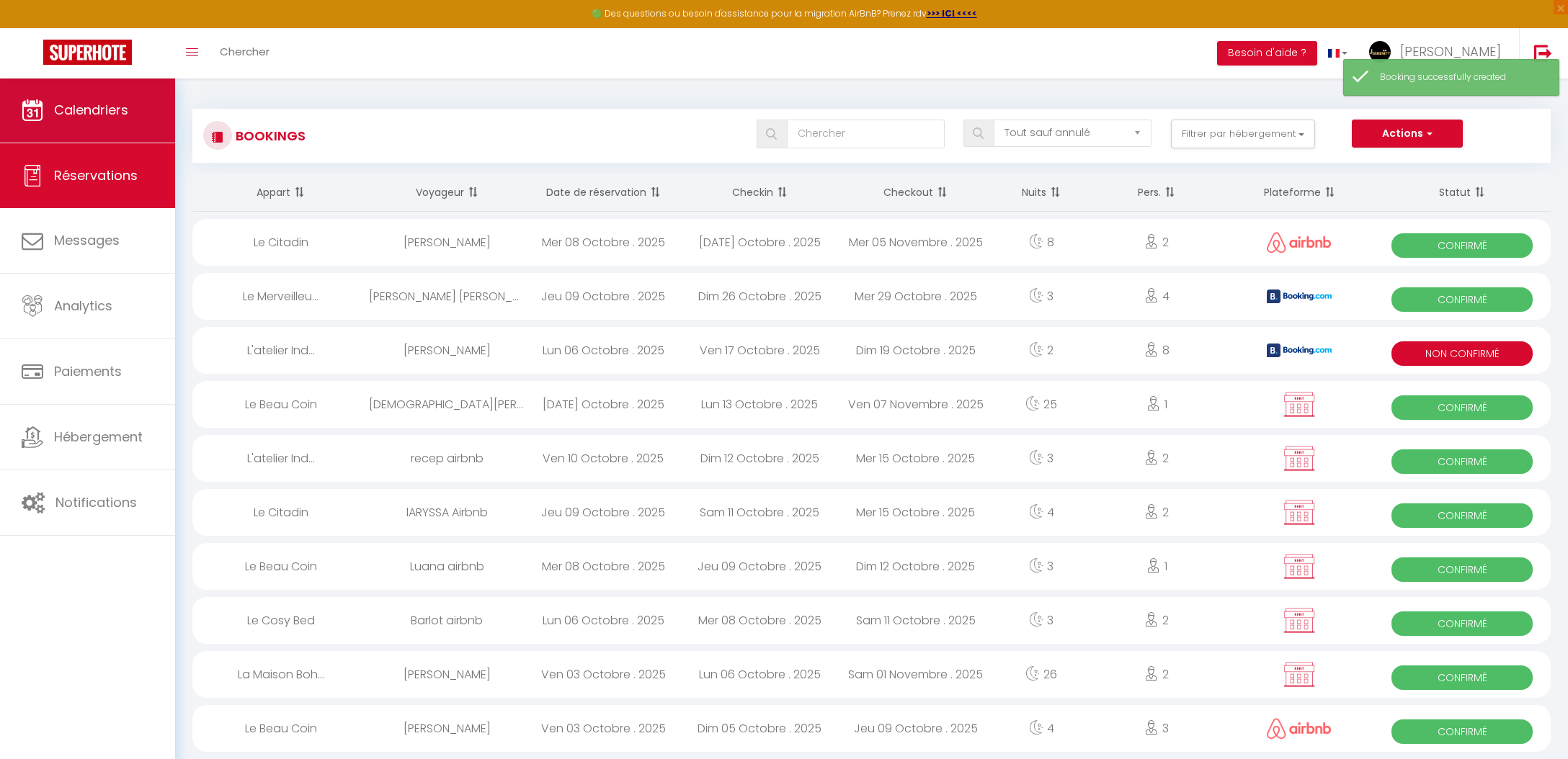
click at [114, 117] on span "Calendriers" at bounding box center [91, 110] width 74 height 18
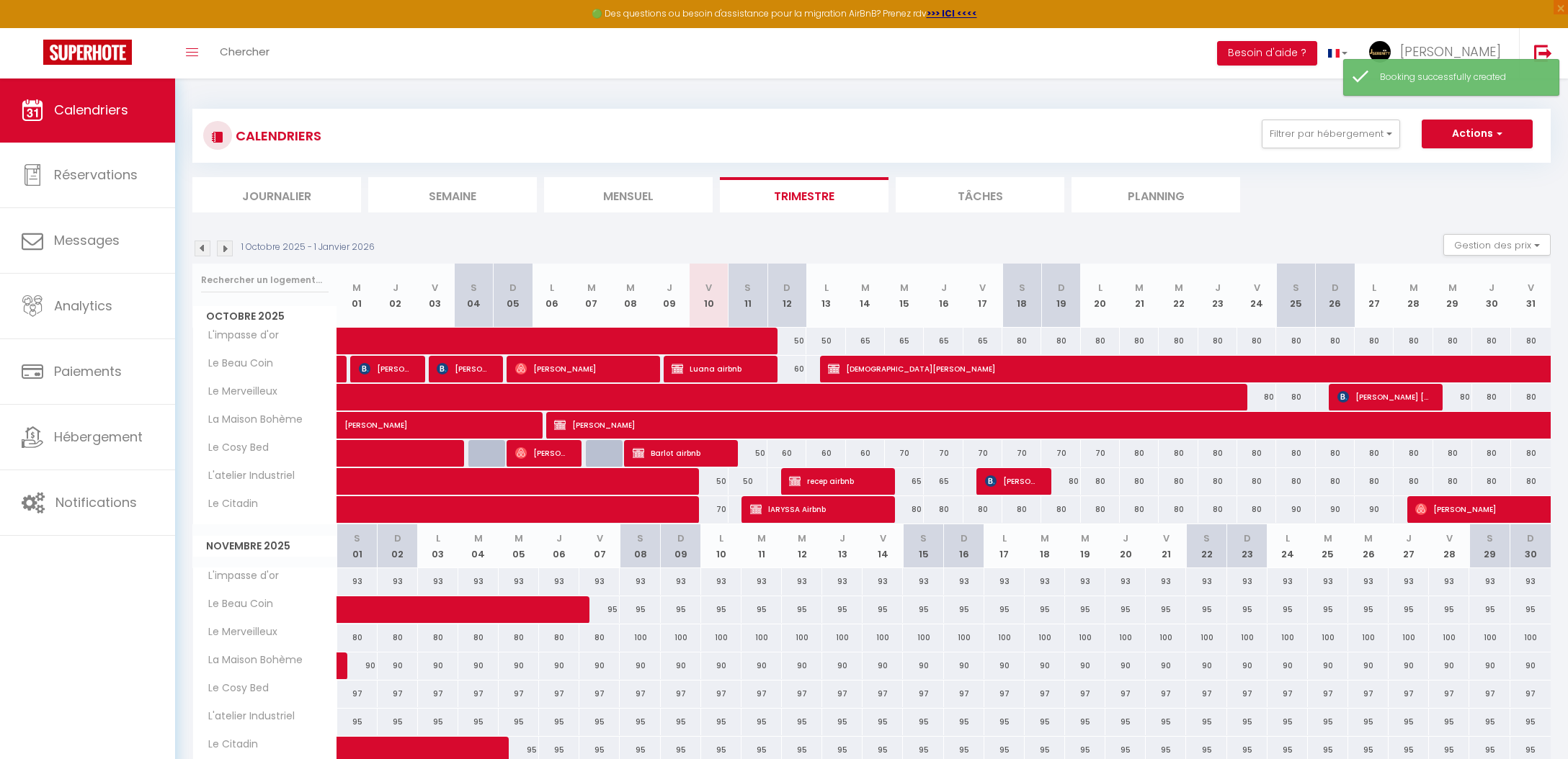
click at [683, 2] on div "🟢 Des questions ou besoin d'assistance pour la migration AirBnB? Prenez rdv >>>…" at bounding box center [784, 14] width 1568 height 28
click at [719, 473] on div "50" at bounding box center [708, 482] width 39 height 27
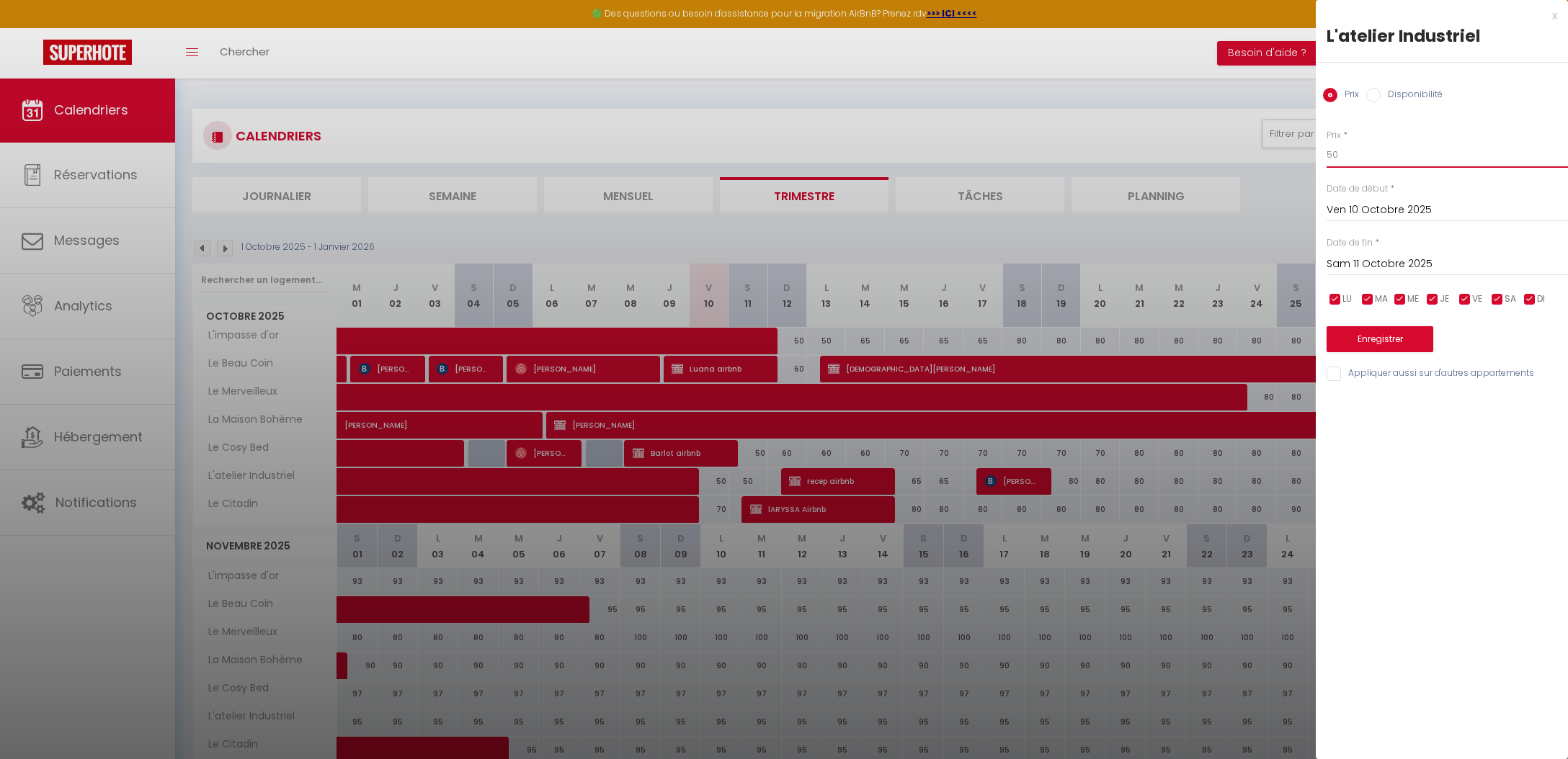
drag, startPoint x: 1355, startPoint y: 165, endPoint x: 1273, endPoint y: 155, distance: 82.6
click at [1277, 155] on body "🟢 Des questions ou besoin d'assistance pour la migration AirBnB? Prenez rdv >>>…" at bounding box center [784, 572] width 1568 height 989
click at [1374, 258] on input "Sam 11 Octobre 2025" at bounding box center [1447, 264] width 241 height 19
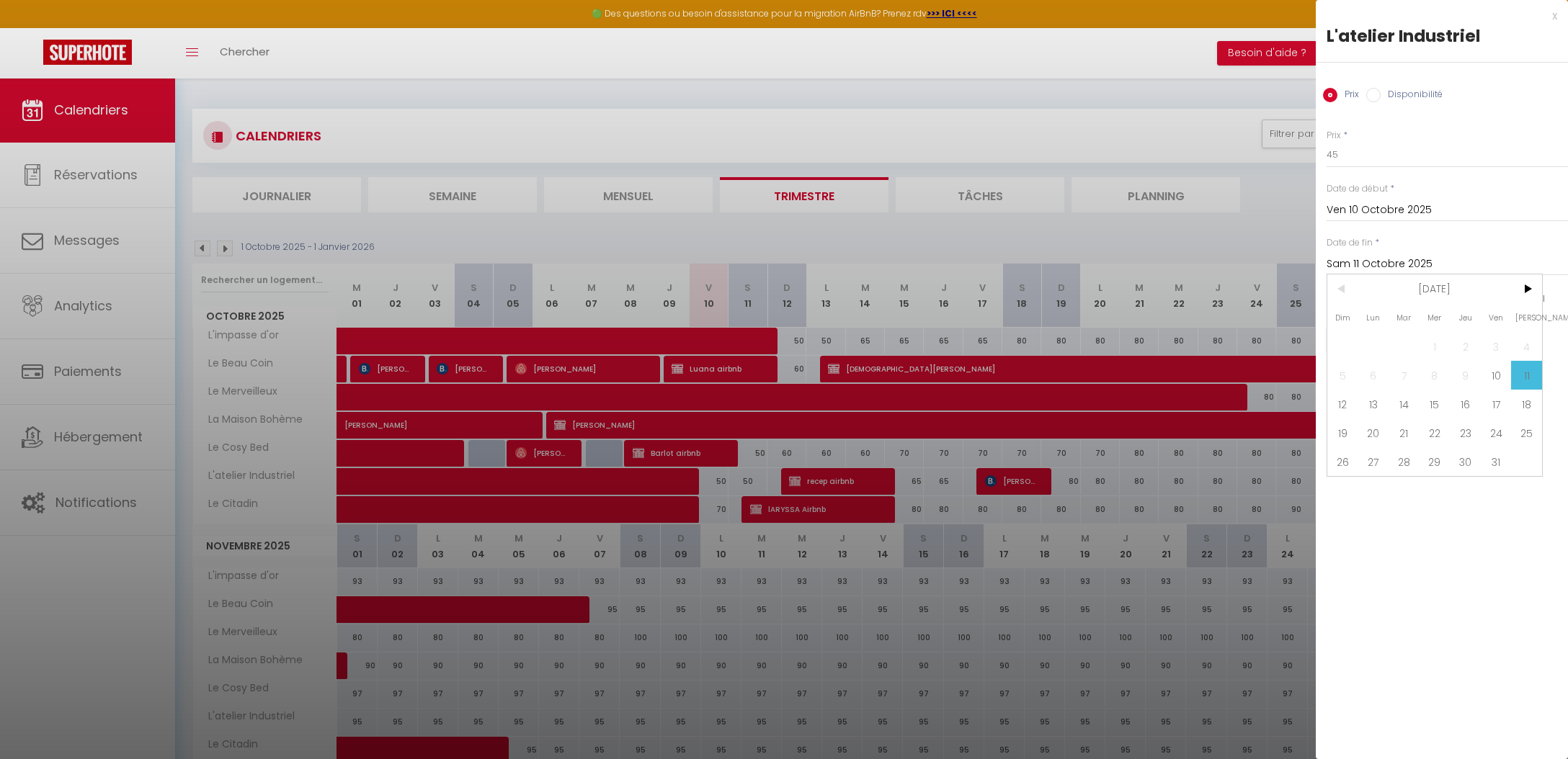
click at [1339, 405] on span "12" at bounding box center [1343, 404] width 31 height 29
click at [1356, 342] on button "Enregistrer" at bounding box center [1380, 339] width 106 height 26
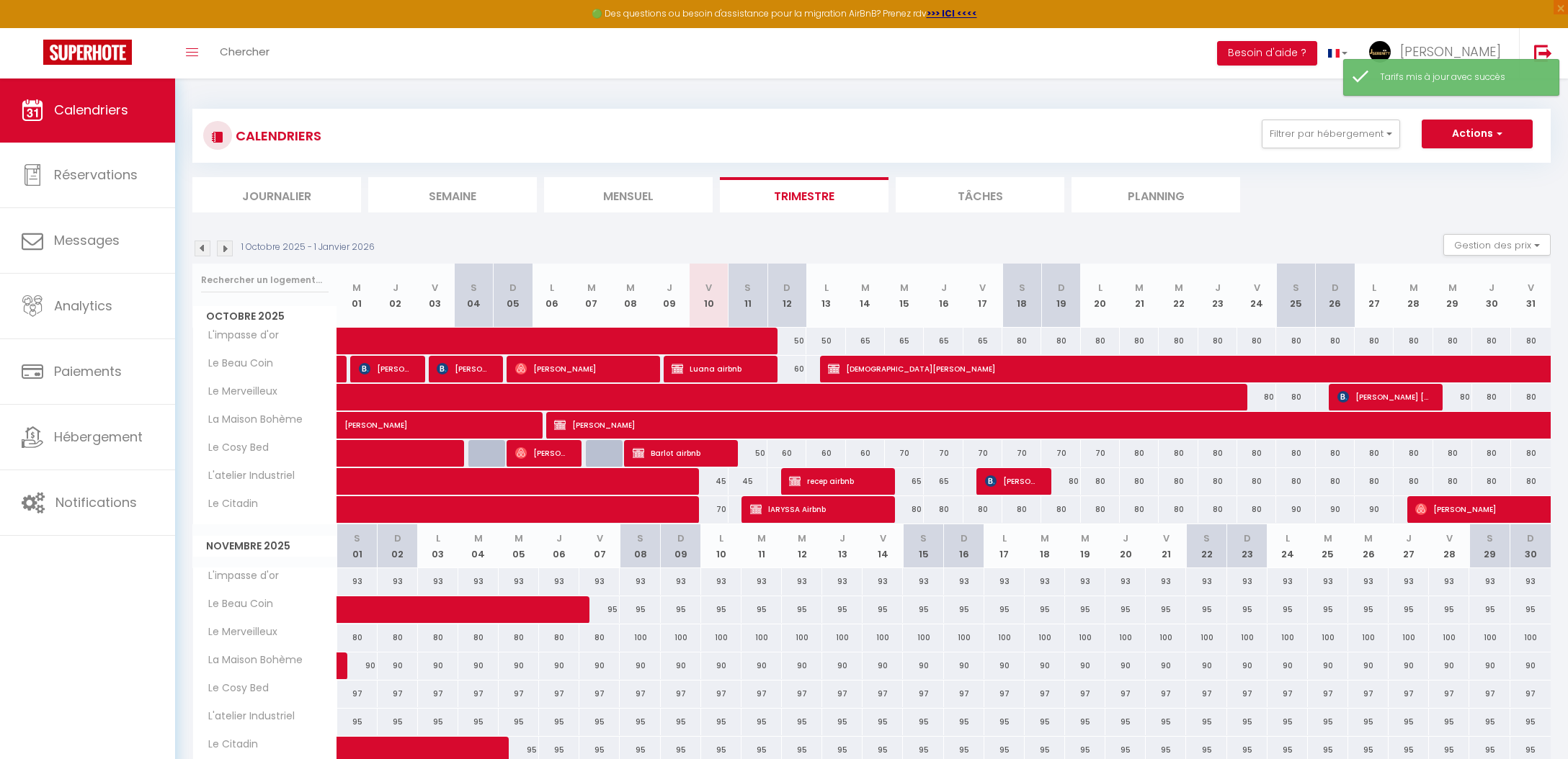
click at [787, 453] on div "60" at bounding box center [786, 454] width 39 height 27
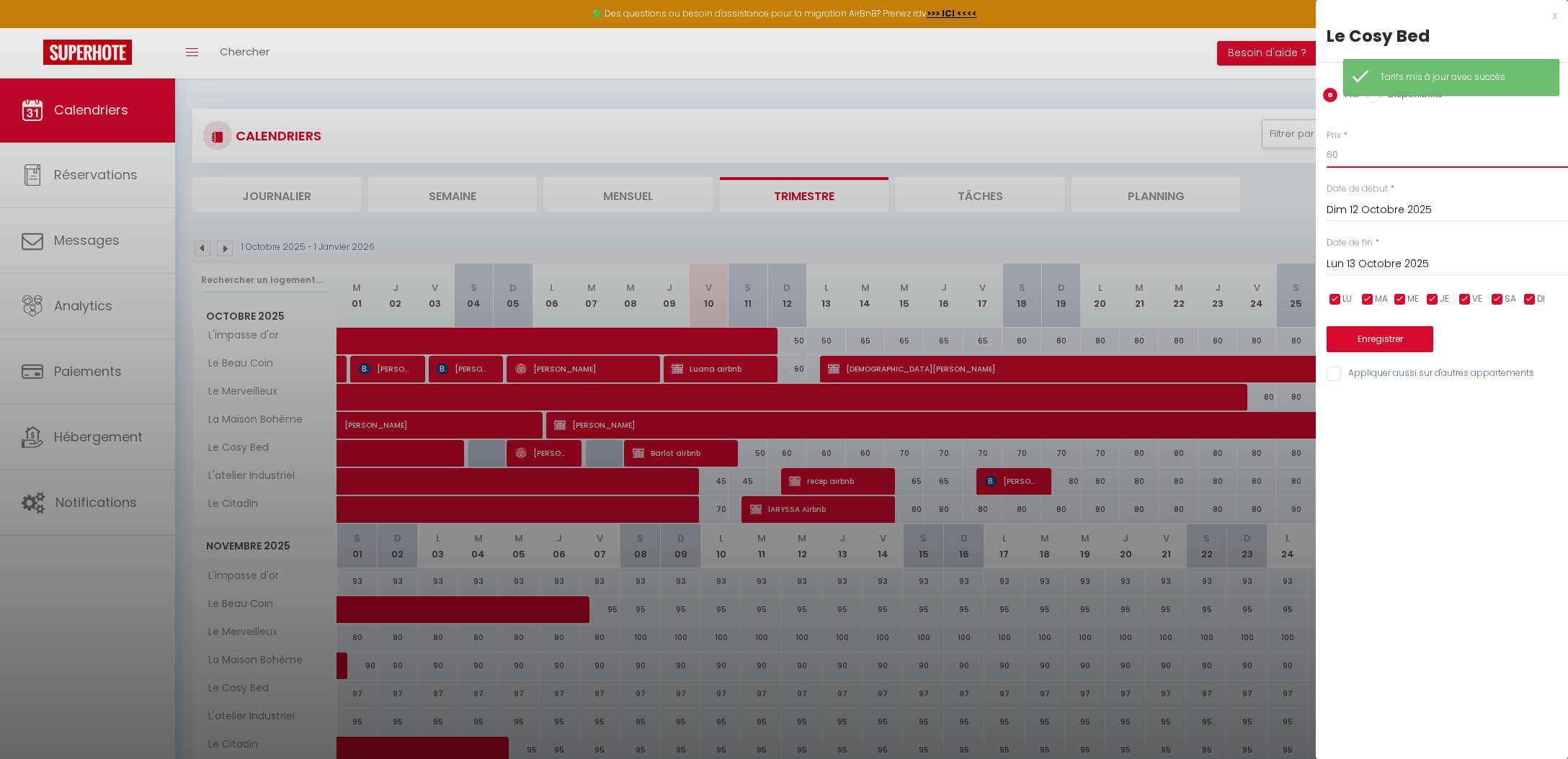
drag, startPoint x: 1369, startPoint y: 157, endPoint x: 1282, endPoint y: 149, distance: 87.4
click at [1289, 149] on body "🟢 Des questions ou besoin d'assistance pour la migration AirBnB? Prenez rdv >>>…" at bounding box center [784, 572] width 1568 height 989
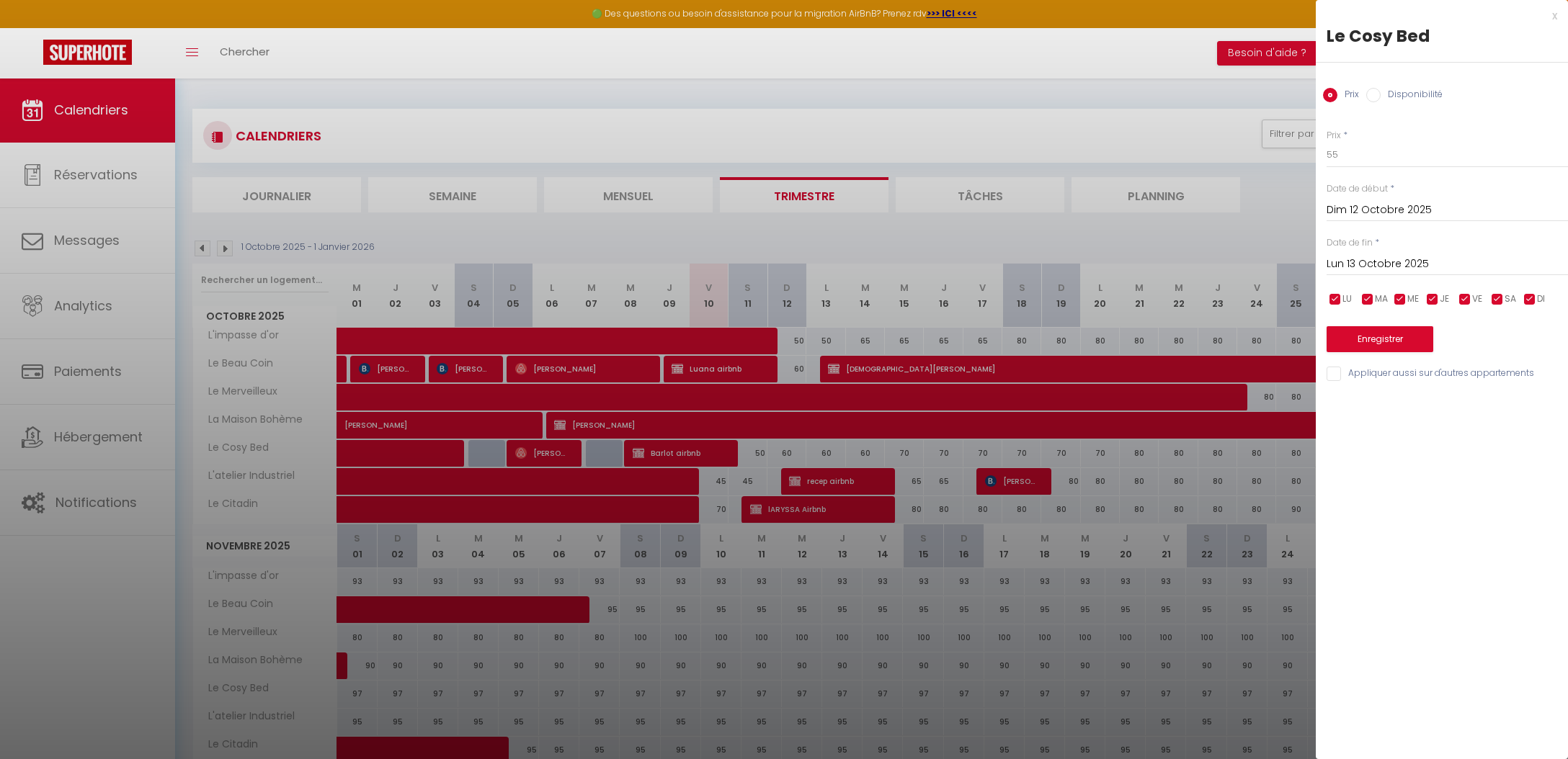
click at [1391, 335] on button "Enregistrer" at bounding box center [1380, 339] width 106 height 26
